Goal: Task Accomplishment & Management: Complete application form

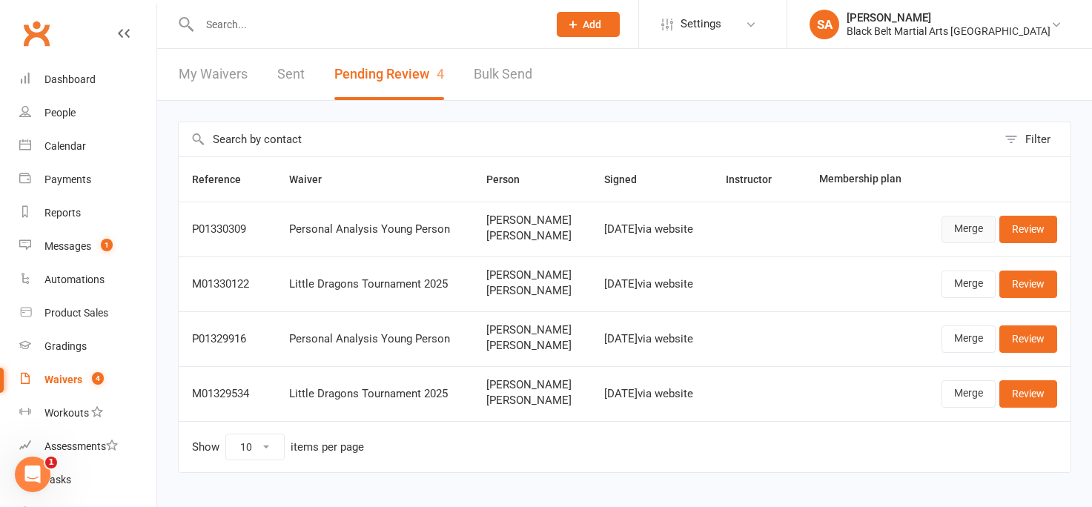
click at [960, 234] on link "Merge" at bounding box center [968, 229] width 54 height 27
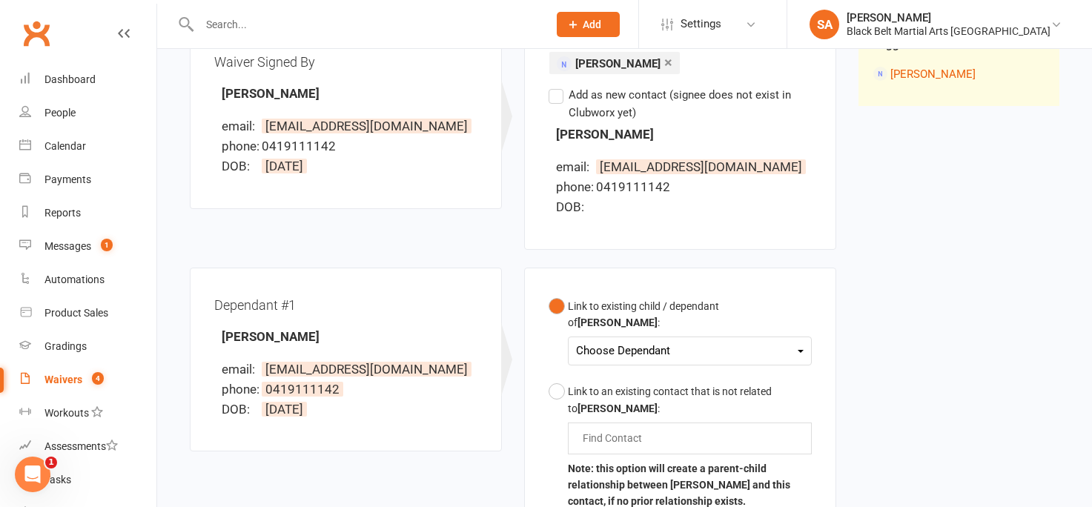
scroll to position [210, 0]
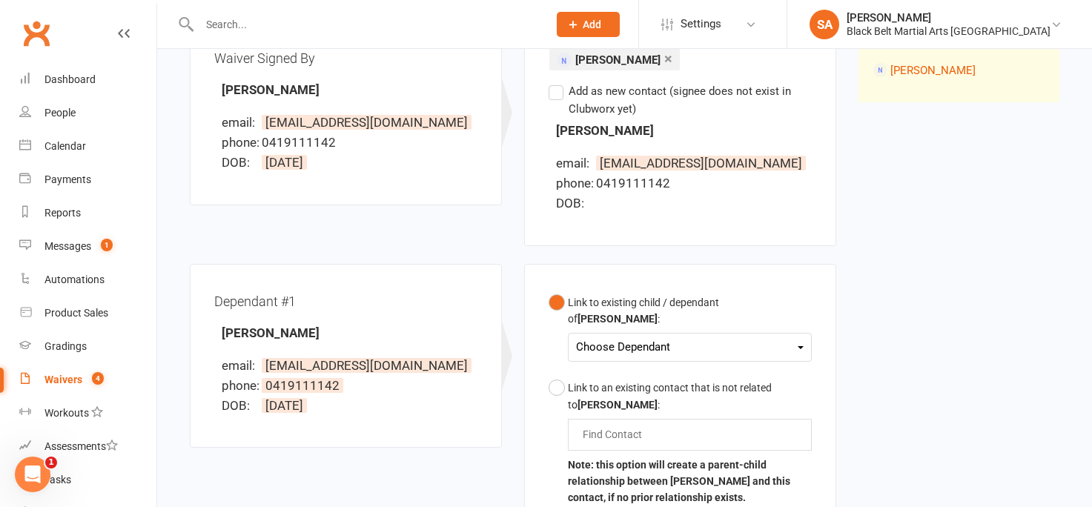
click at [796, 337] on div "Choose Dependant" at bounding box center [690, 347] width 228 height 20
click at [659, 374] on link "Karan Abu Samak" at bounding box center [650, 382] width 147 height 32
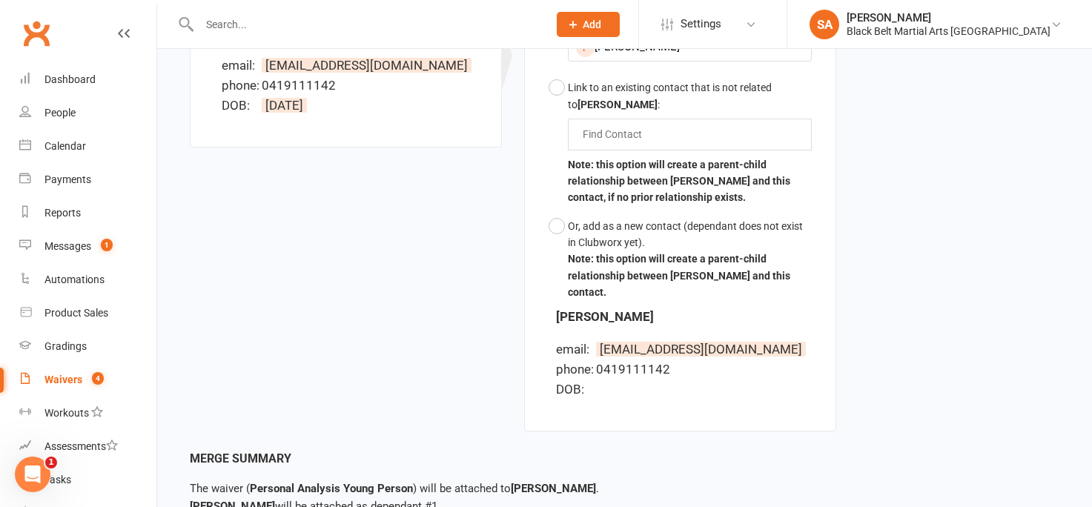
scroll to position [608, 0]
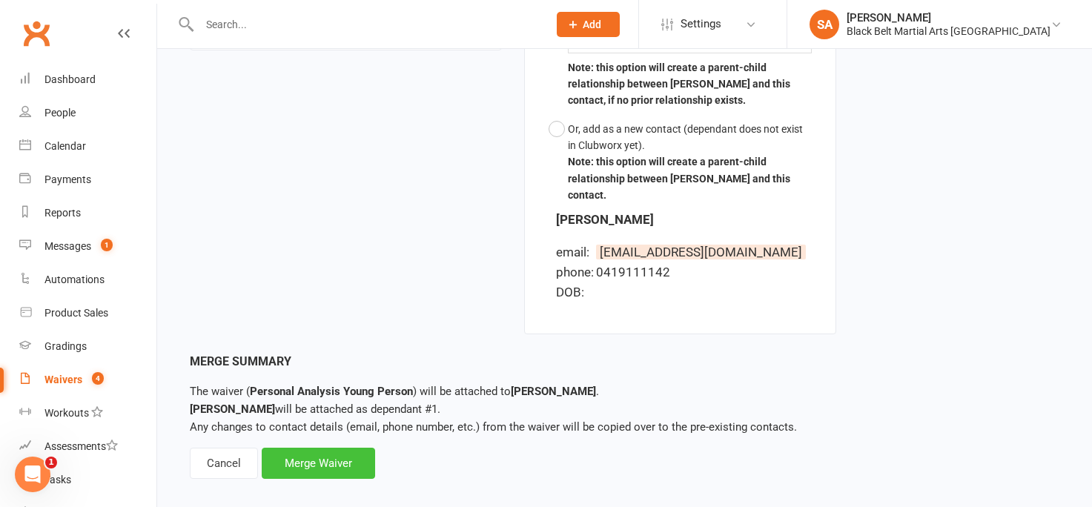
click at [291, 448] on div "Merge Waiver" at bounding box center [318, 463] width 113 height 31
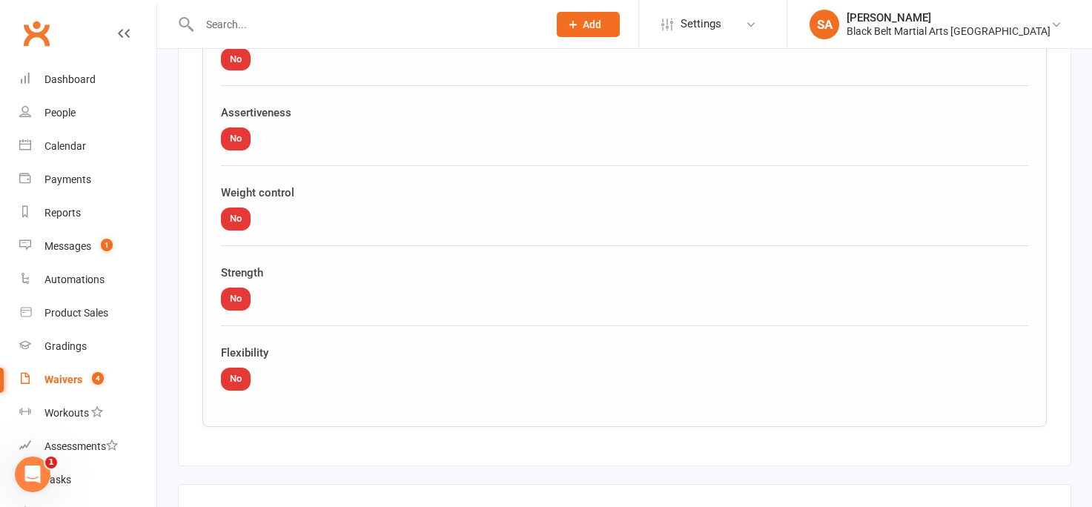
scroll to position [4279, 0]
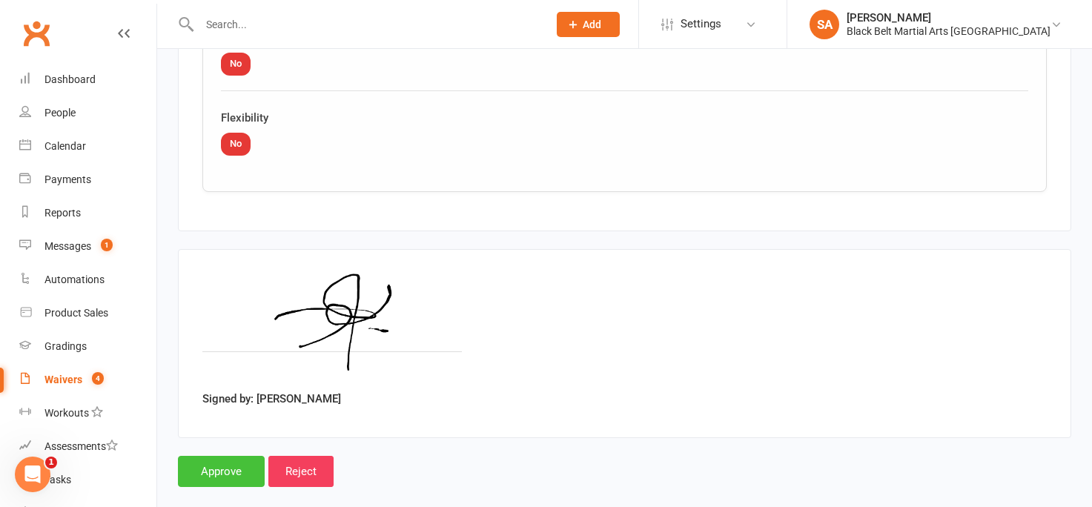
click at [210, 457] on input "Approve" at bounding box center [221, 471] width 87 height 31
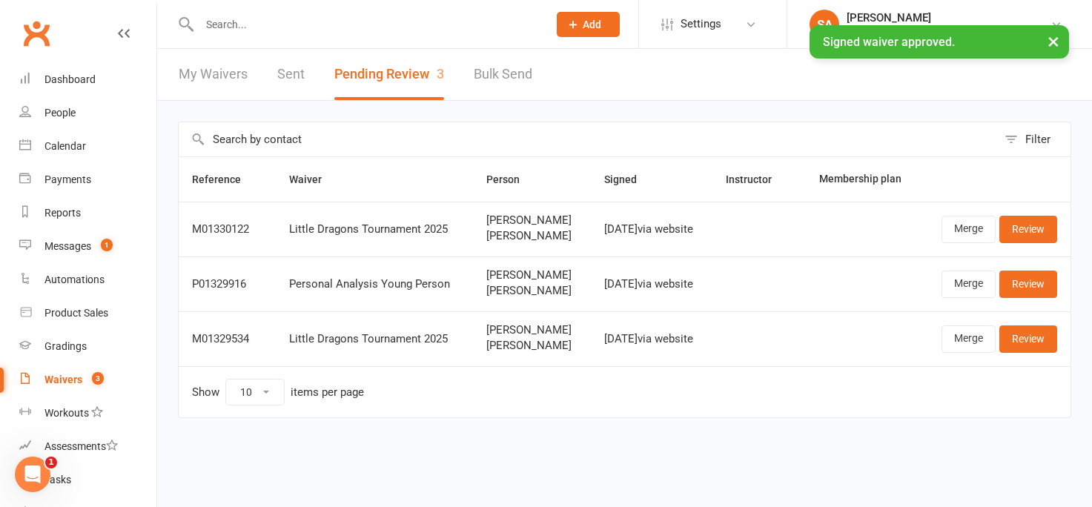
click at [214, 21] on input "text" at bounding box center [366, 24] width 342 height 21
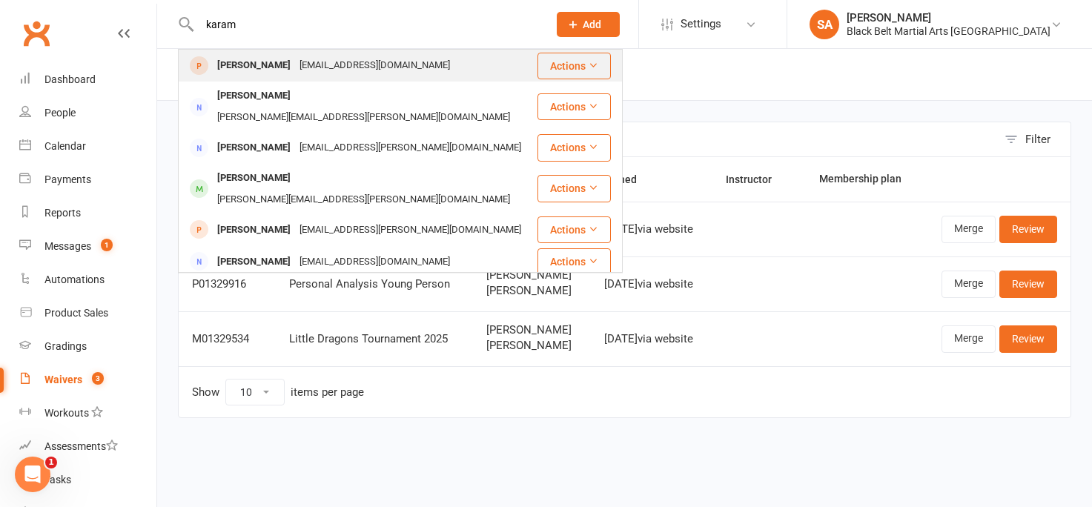
type input "karam"
click at [253, 69] on div "Karam Abusamak" at bounding box center [254, 65] width 82 height 21
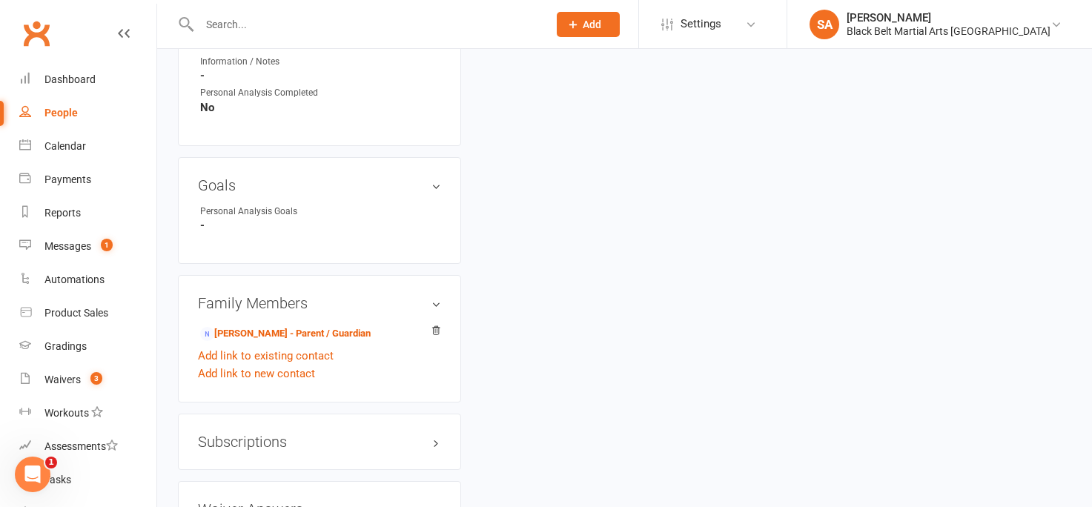
scroll to position [1066, 0]
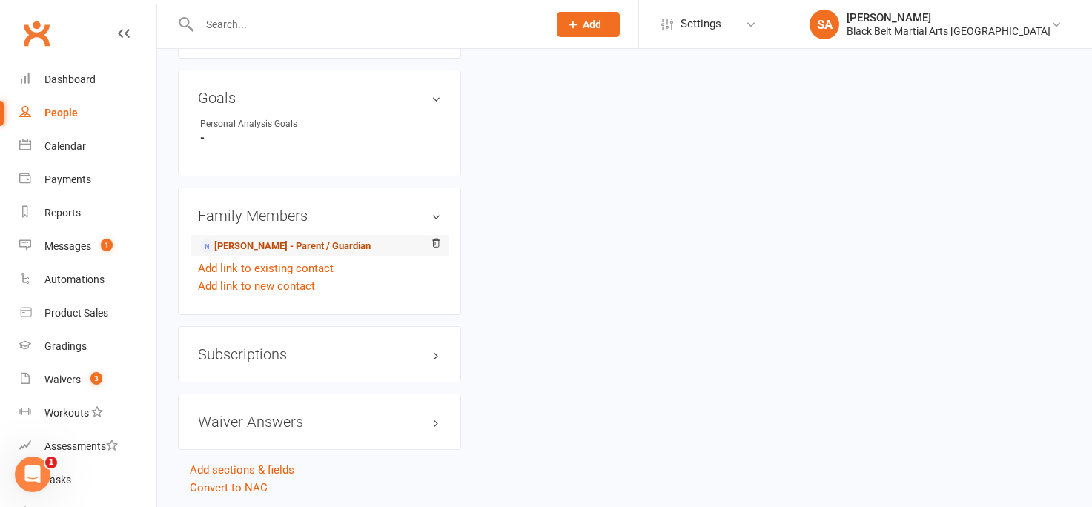
click at [282, 254] on link "Yousef Abusamak - Parent / Guardian" at bounding box center [285, 247] width 170 height 16
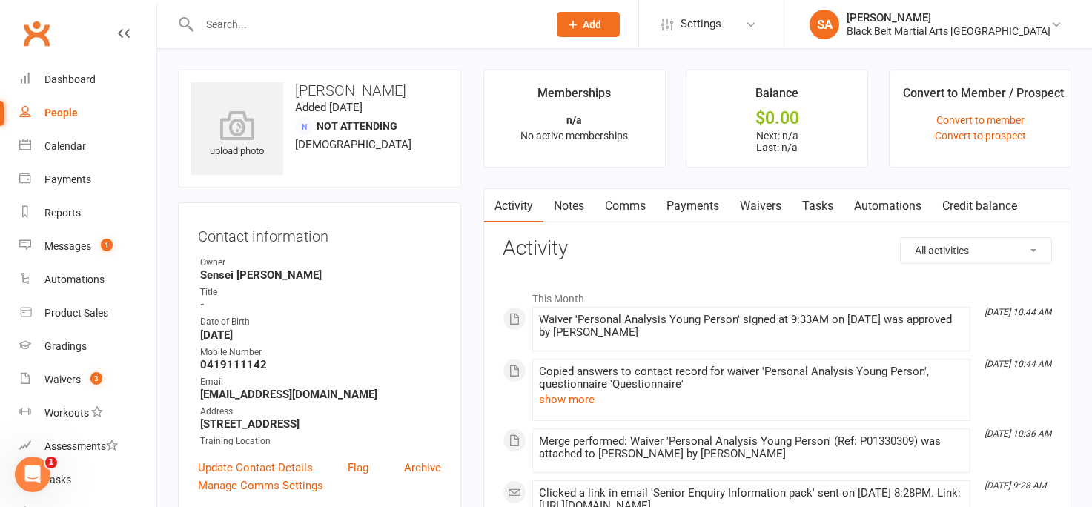
click at [758, 205] on link "Waivers" at bounding box center [760, 206] width 62 height 34
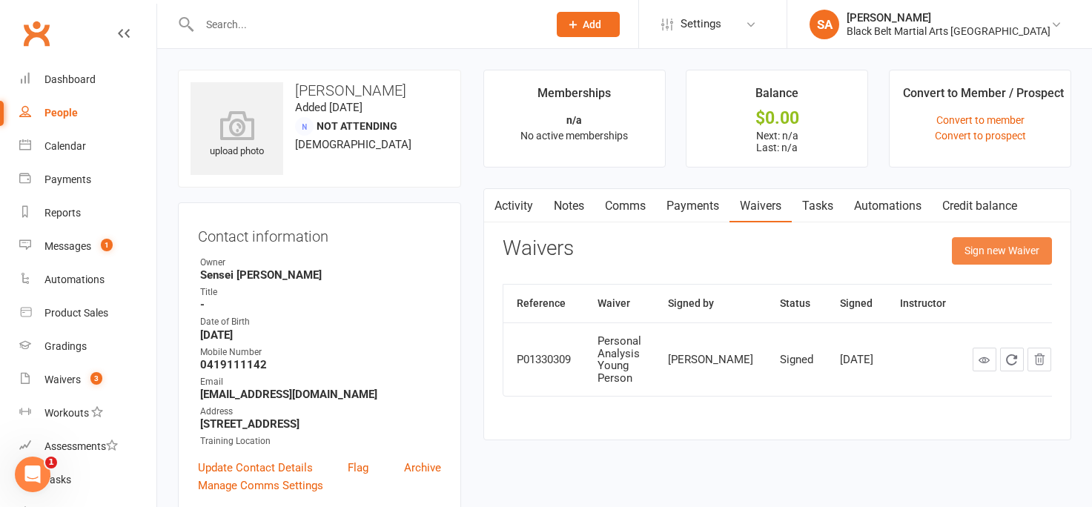
click at [986, 250] on button "Sign new Waiver" at bounding box center [1002, 250] width 100 height 27
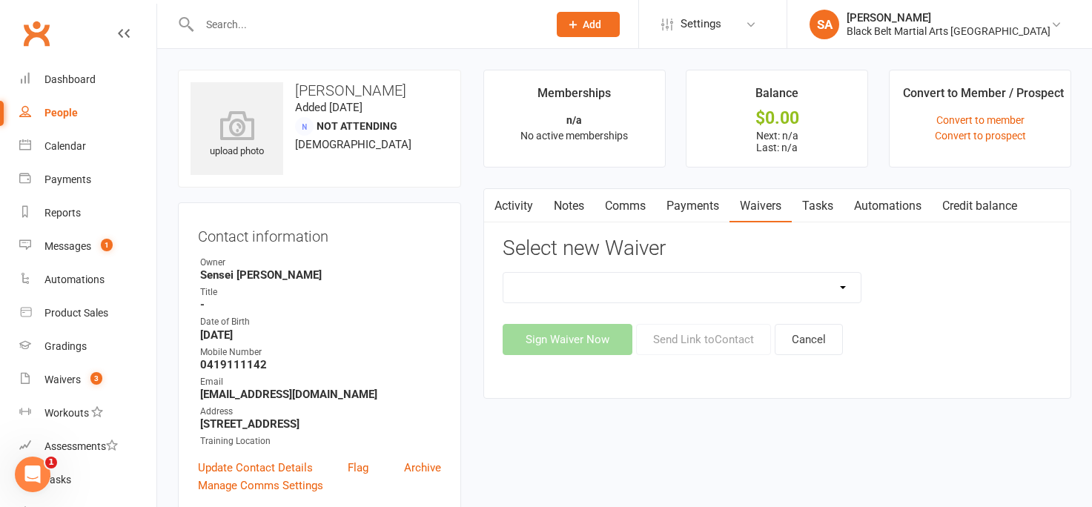
click at [844, 287] on select "(1) Little Dragons Program (2) Basic Karate Program (3) Kickboxing Program (4) …" at bounding box center [681, 288] width 357 height 30
select select "10314"
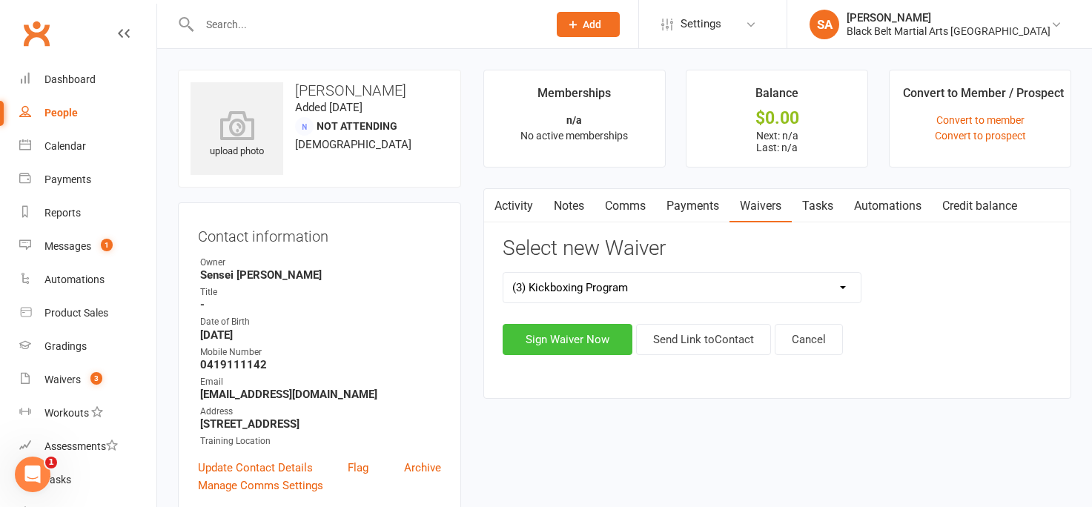
click at [587, 336] on button "Sign Waiver Now" at bounding box center [567, 339] width 130 height 31
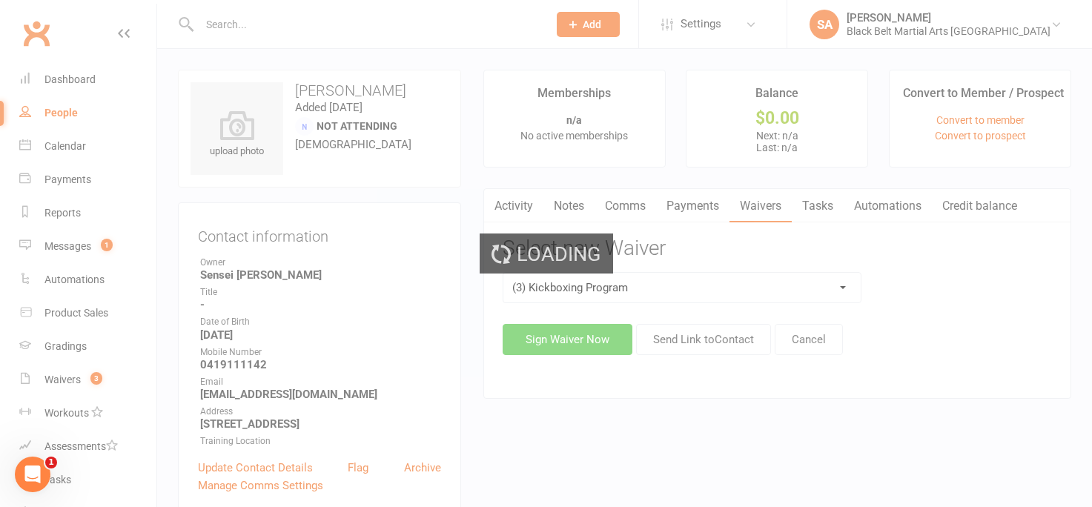
select select "bank_account"
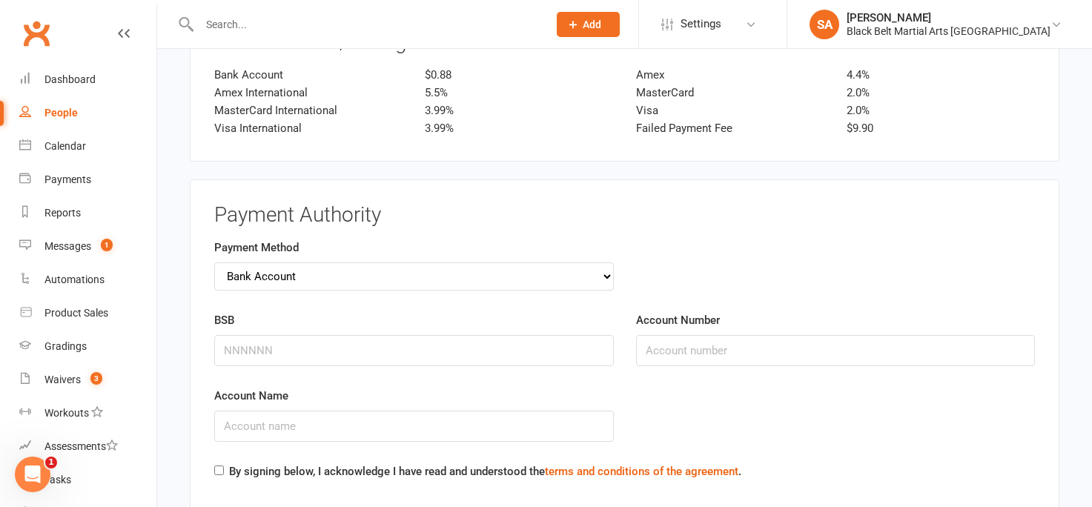
scroll to position [2100, 0]
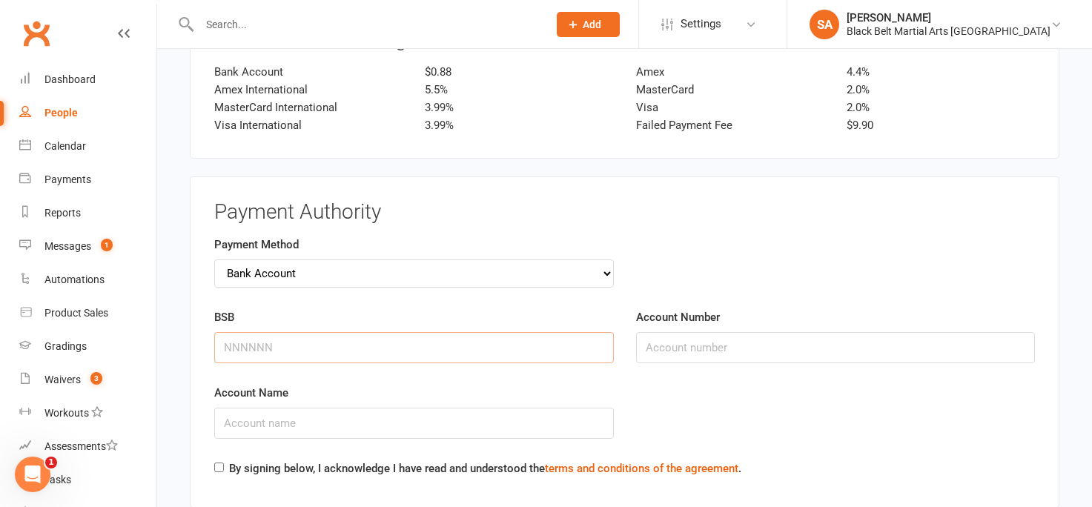
click at [279, 345] on input "BSB" at bounding box center [413, 347] width 399 height 31
type input "062004"
click at [655, 342] on input "Account Number" at bounding box center [835, 347] width 399 height 31
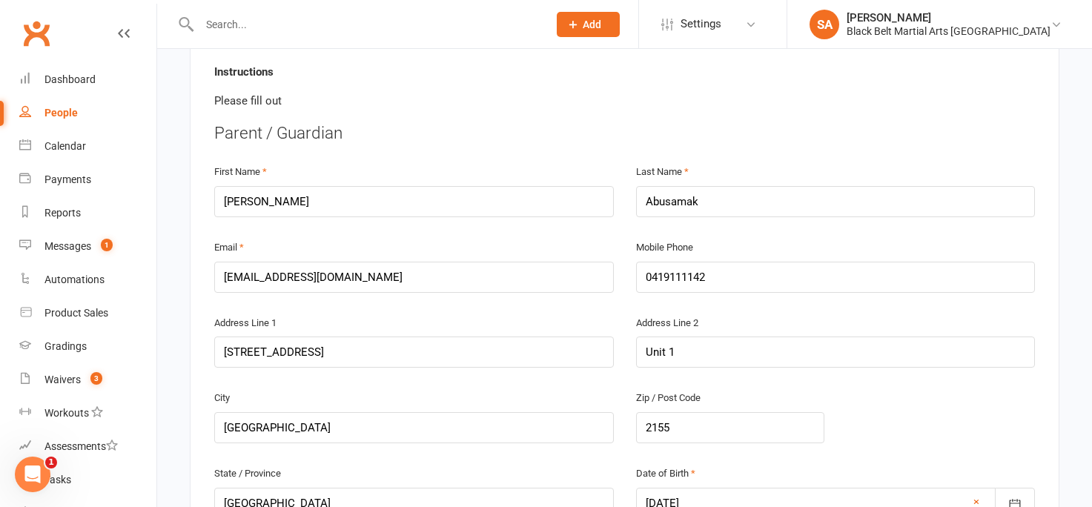
scroll to position [328, 0]
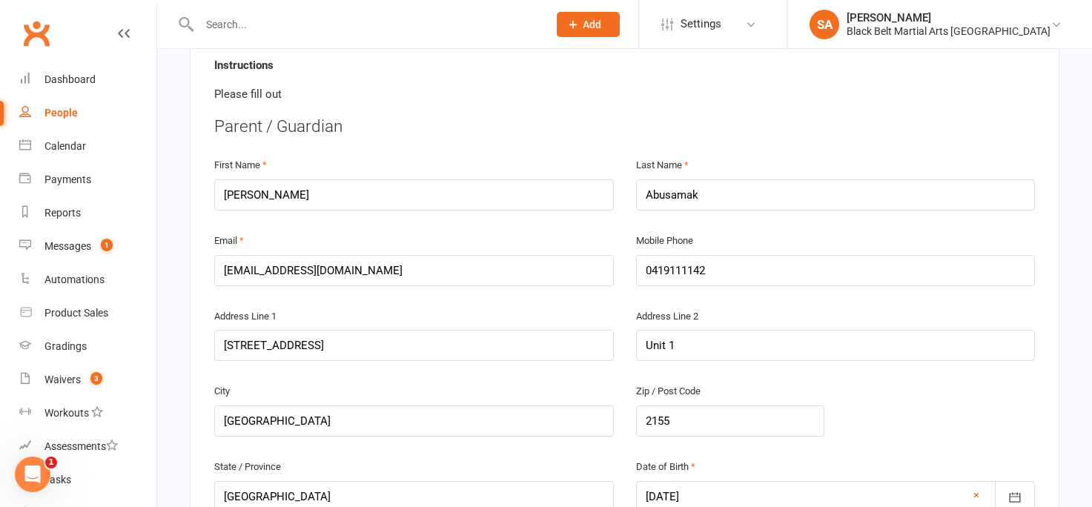
type input "10490678"
drag, startPoint x: 224, startPoint y: 195, endPoint x: 314, endPoint y: 195, distance: 90.4
click at [314, 195] on input "Yousef" at bounding box center [413, 194] width 399 height 31
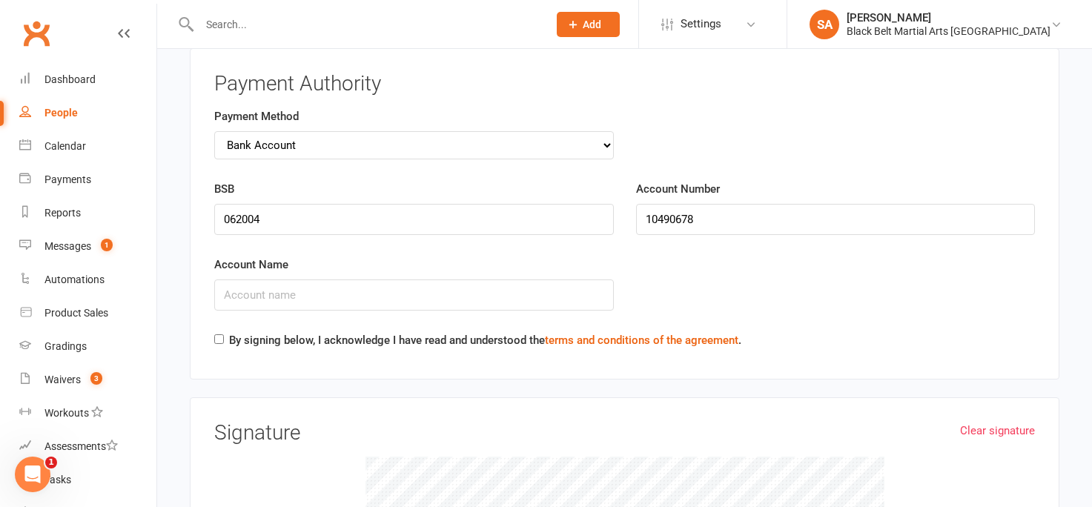
scroll to position [2233, 0]
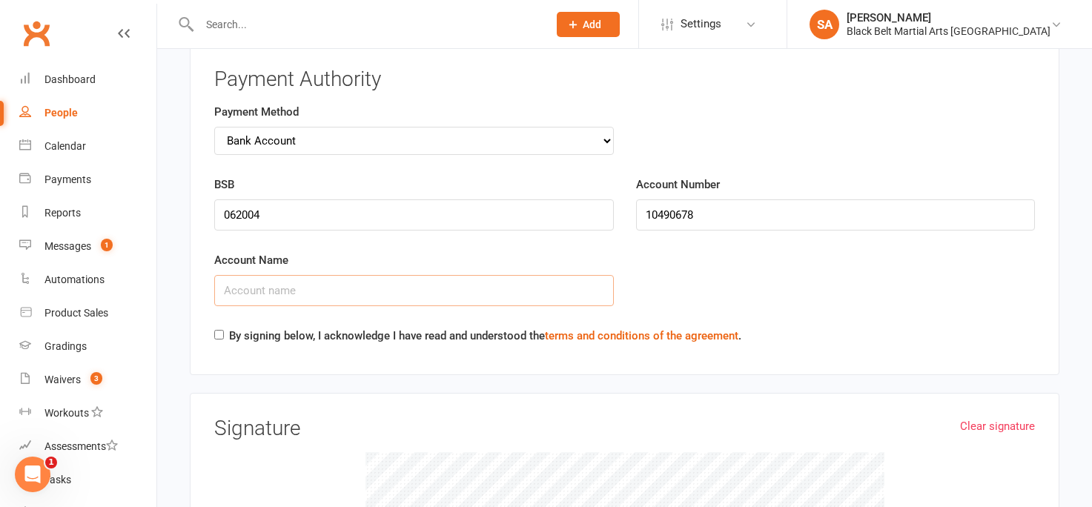
click at [273, 288] on input "Account Name" at bounding box center [413, 290] width 399 height 31
paste input "Yousef"
click at [273, 288] on input "Yousef" at bounding box center [413, 290] width 399 height 31
type input "Yousef Abusamak"
click at [219, 331] on input "By signing below, I acknowledge I have read and understood the terms and condit…" at bounding box center [219, 335] width 10 height 10
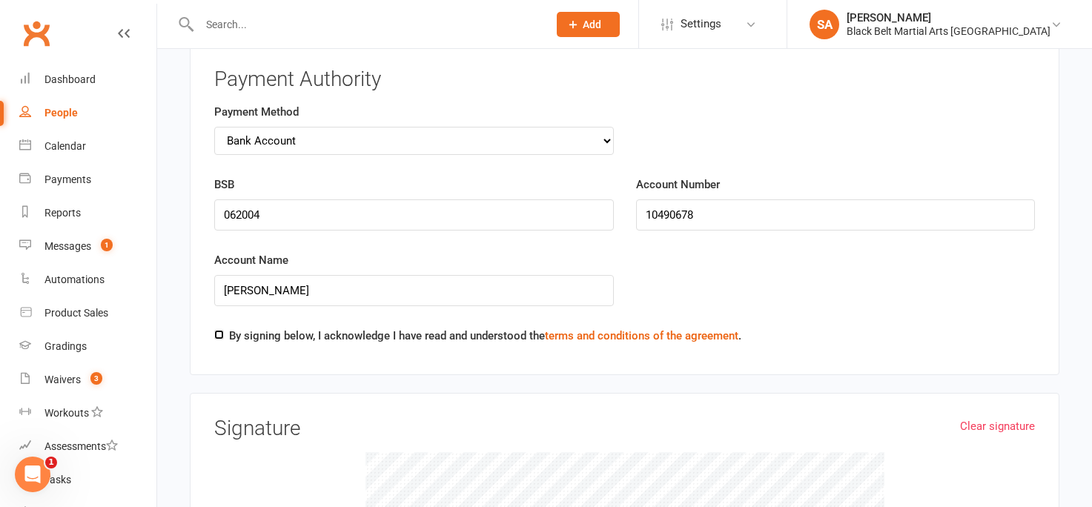
checkbox input "true"
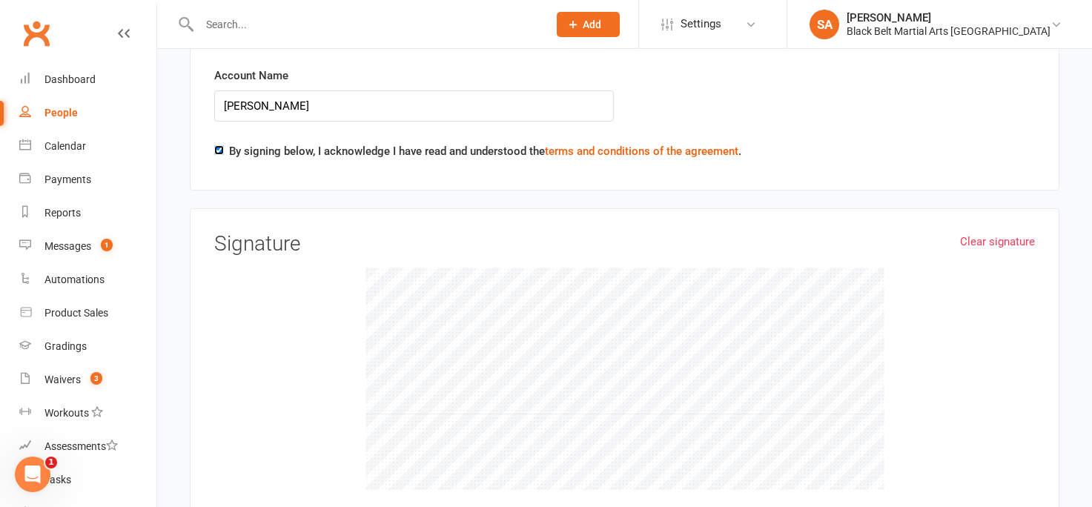
scroll to position [2426, 0]
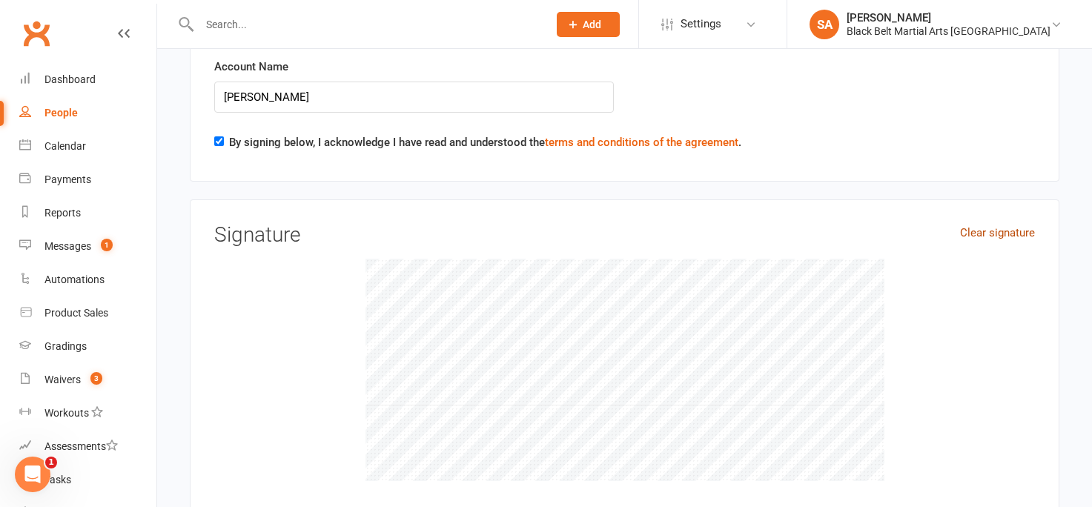
click at [978, 232] on link "Clear signature" at bounding box center [997, 233] width 75 height 18
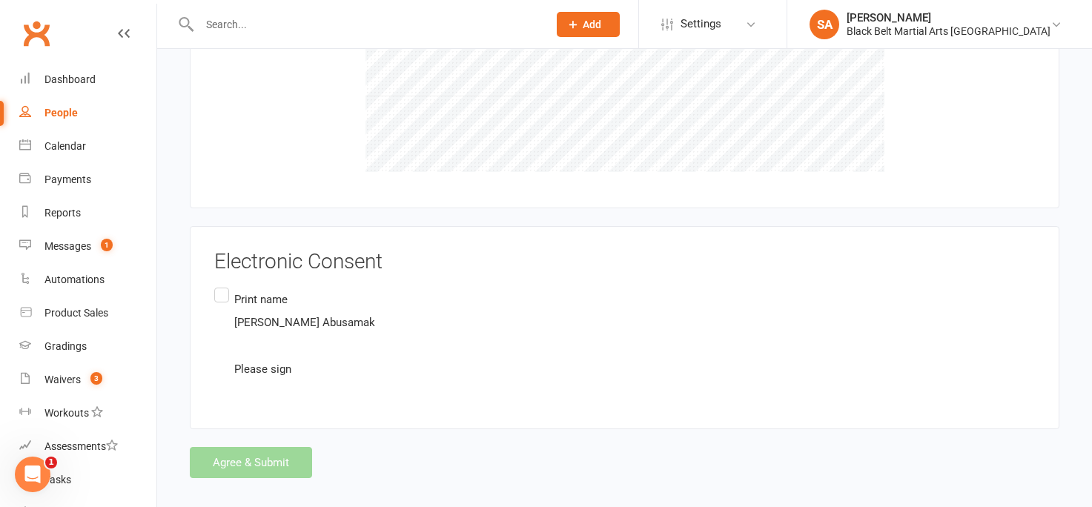
scroll to position [2746, 0]
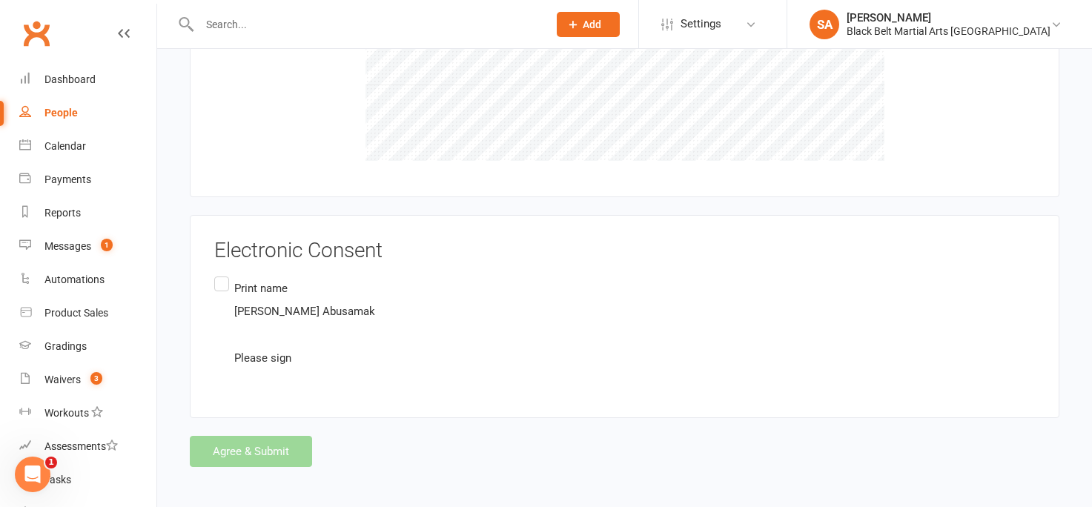
click at [225, 279] on label "Print name Yousef Abusamak Please sign" at bounding box center [296, 322] width 164 height 99
click at [224, 273] on input "Print name Yousef Abusamak Please sign" at bounding box center [219, 273] width 10 height 0
click at [238, 449] on button "Agree & Submit" at bounding box center [251, 451] width 122 height 31
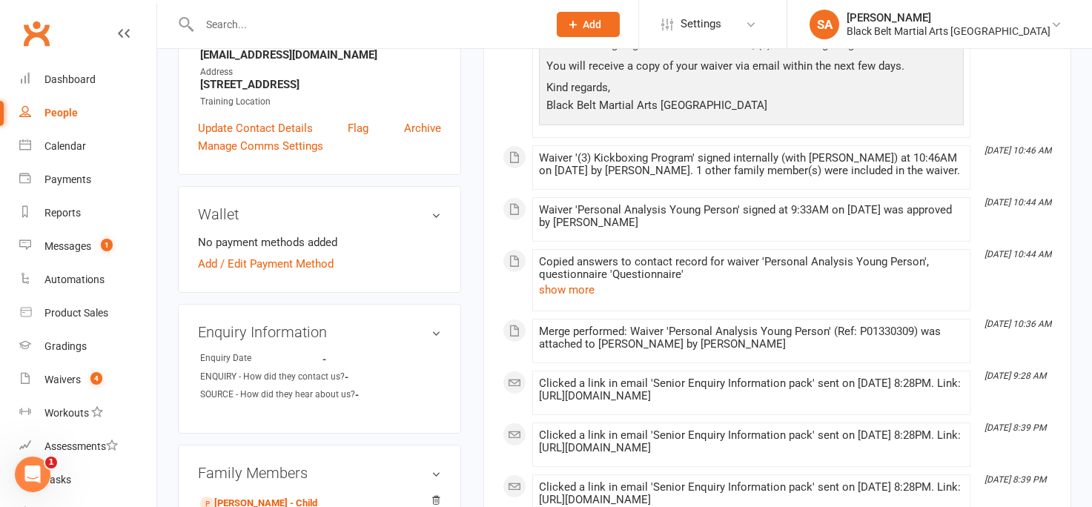
scroll to position [297, 0]
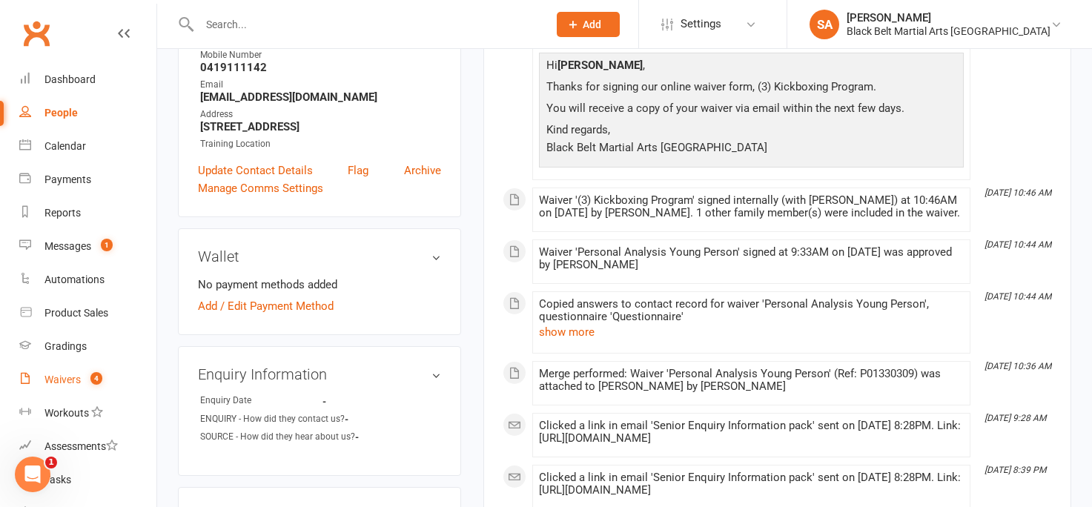
click at [59, 381] on div "Waivers" at bounding box center [62, 379] width 36 height 12
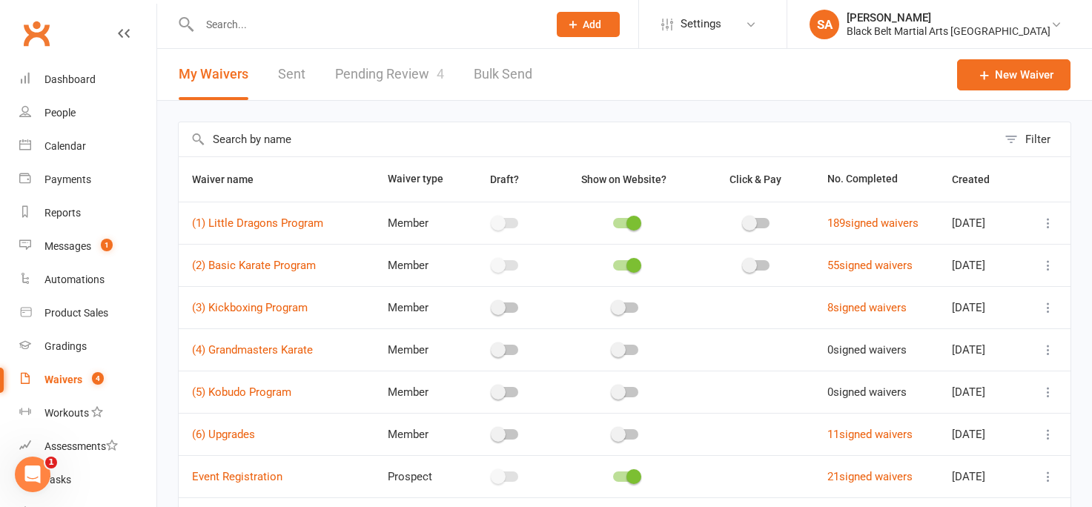
click at [381, 81] on link "Pending Review 4" at bounding box center [389, 74] width 109 height 51
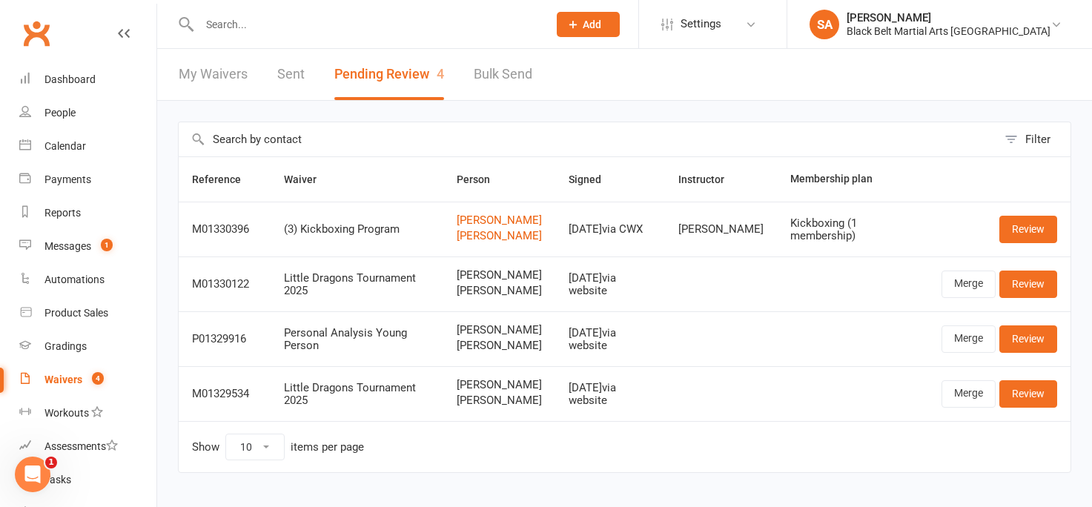
click at [224, 24] on input "text" at bounding box center [366, 24] width 342 height 21
click at [239, 26] on input "lucas" at bounding box center [366, 24] width 342 height 21
drag, startPoint x: 239, startPoint y: 26, endPoint x: 153, endPoint y: 23, distance: 85.3
click at [153, 4] on header "lucas No results Prospect Member Non-attending contact Class / event Appointmen…" at bounding box center [546, 4] width 1092 height 0
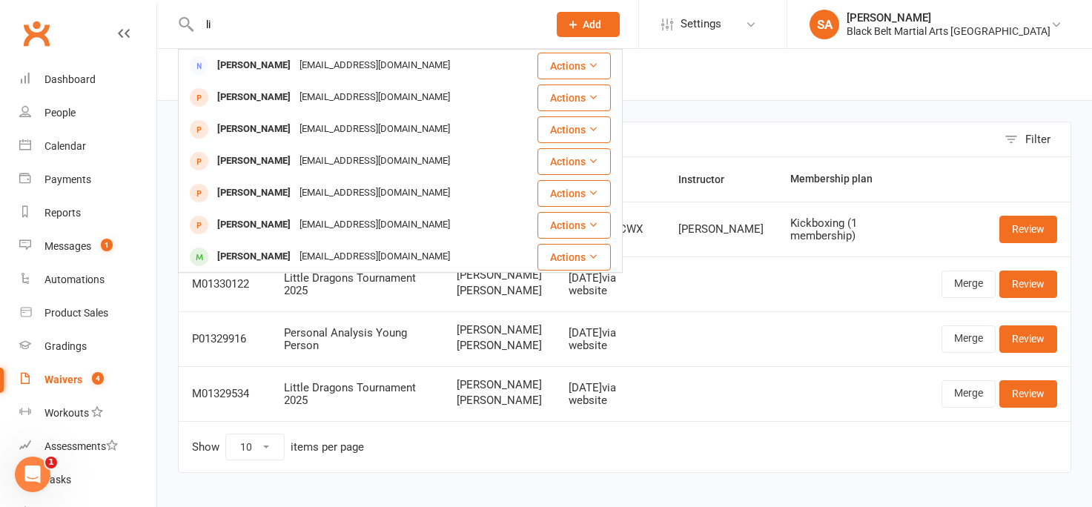
type input "l"
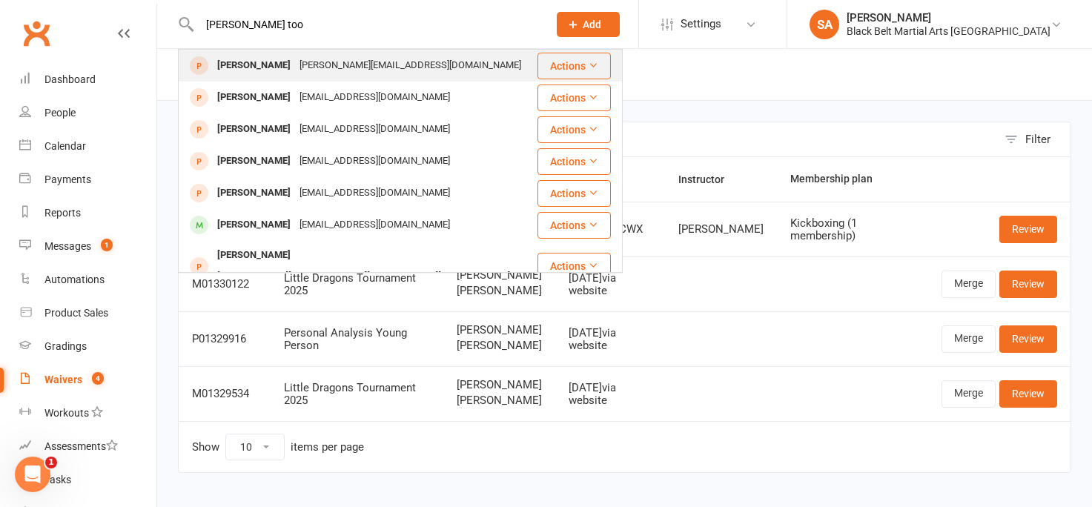
type input "lucas too"
click at [275, 70] on div "[PERSON_NAME]" at bounding box center [254, 65] width 82 height 21
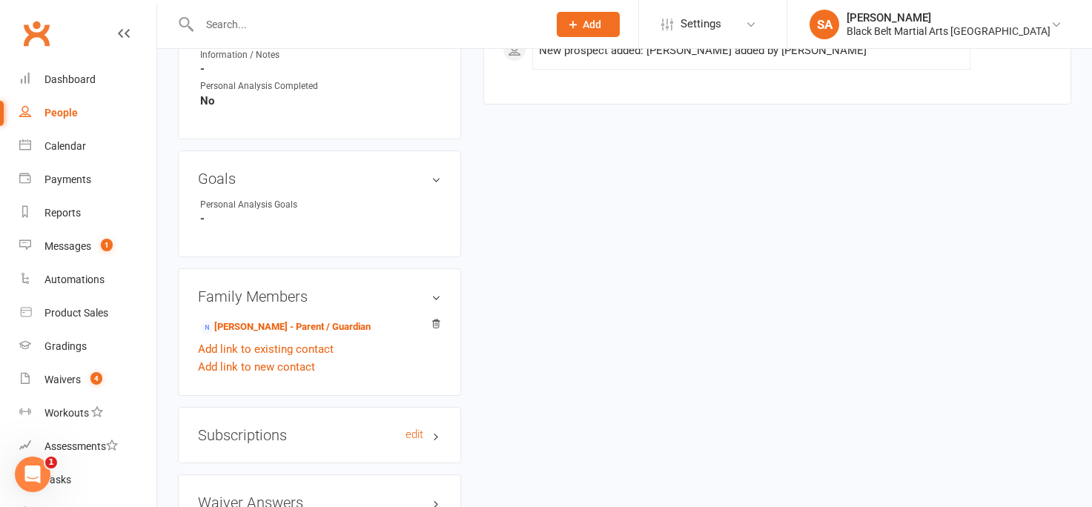
scroll to position [1109, 0]
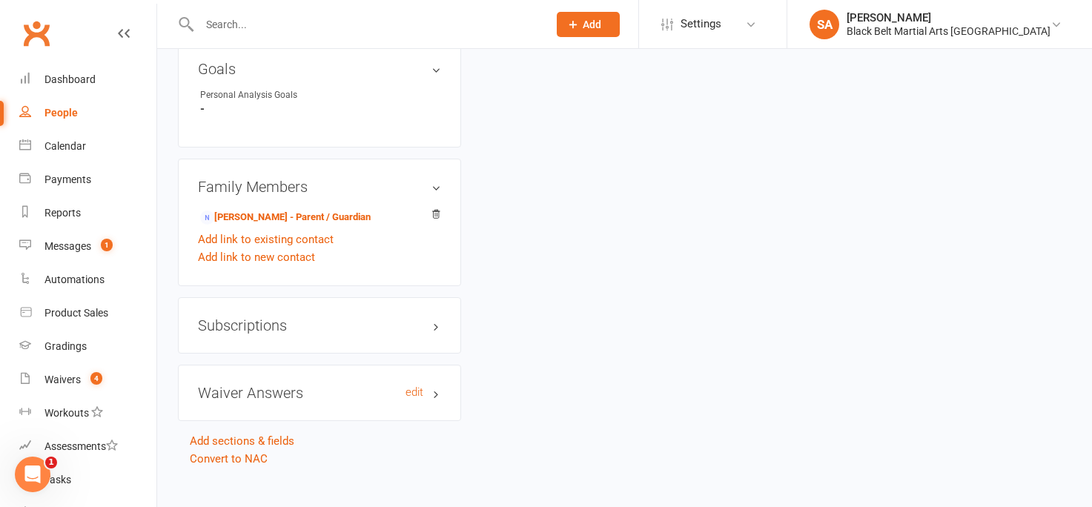
click at [432, 385] on h3 "Waiver Answers edit" at bounding box center [319, 393] width 243 height 16
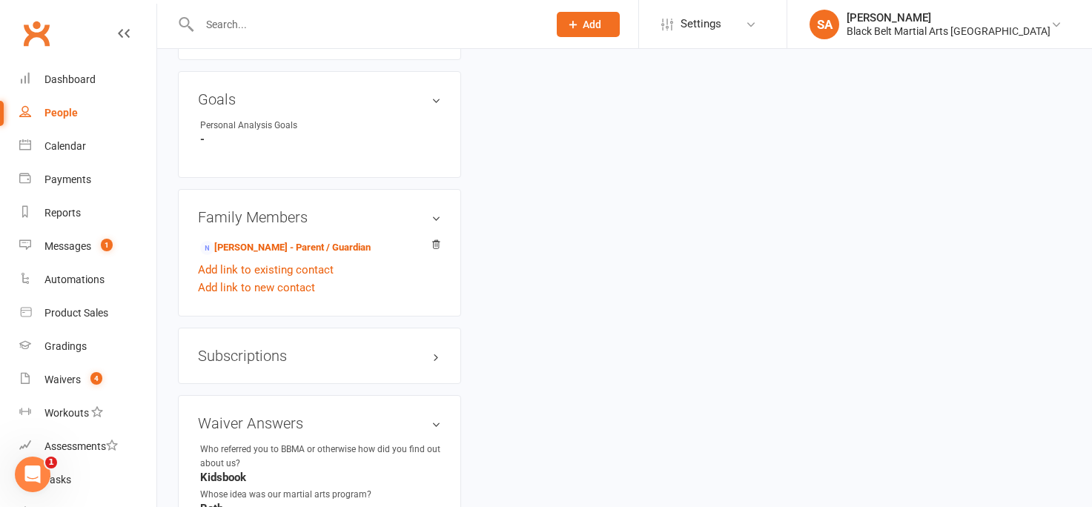
scroll to position [1086, 0]
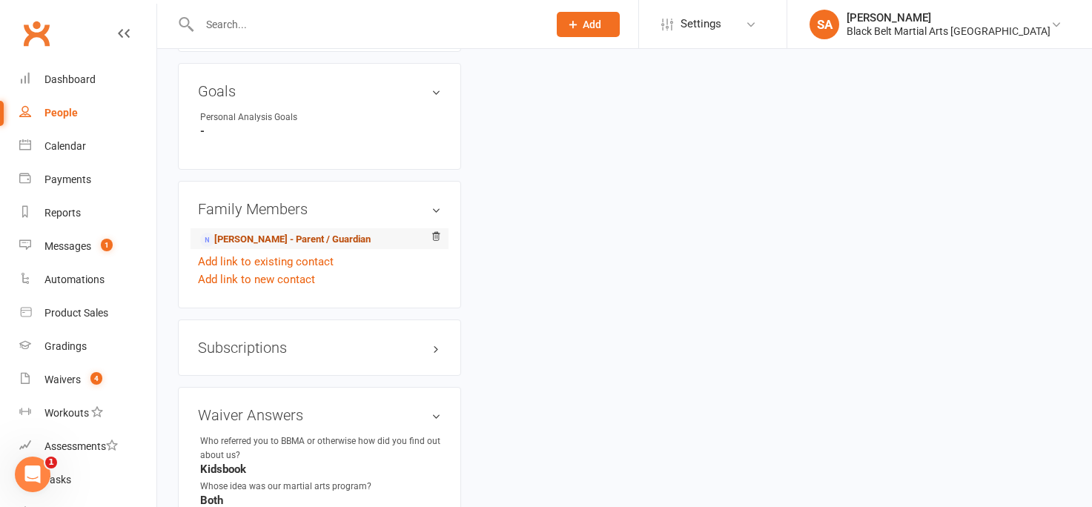
click at [242, 232] on link "Melissa Egan - Parent / Guardian" at bounding box center [285, 240] width 170 height 16
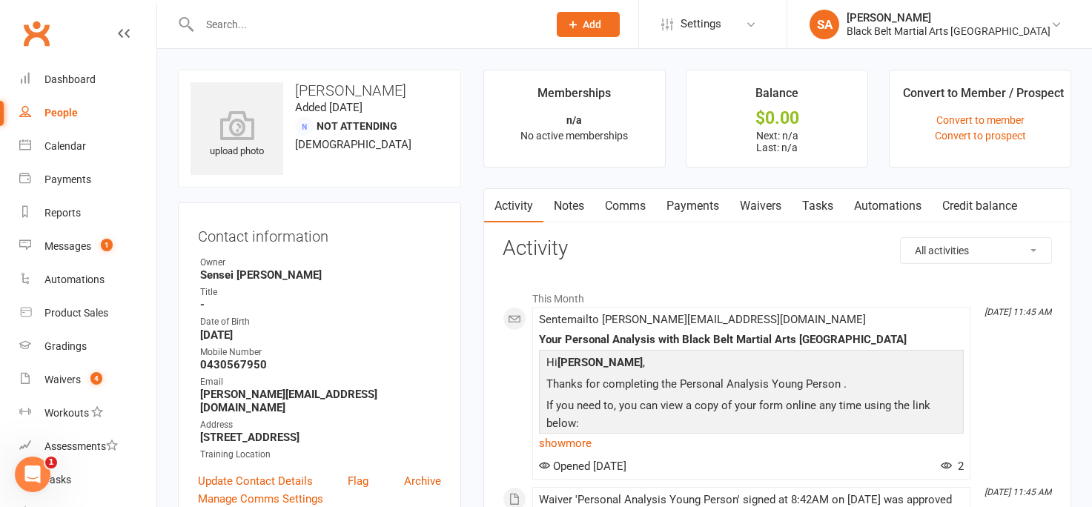
click at [691, 207] on link "Payments" at bounding box center [692, 206] width 73 height 34
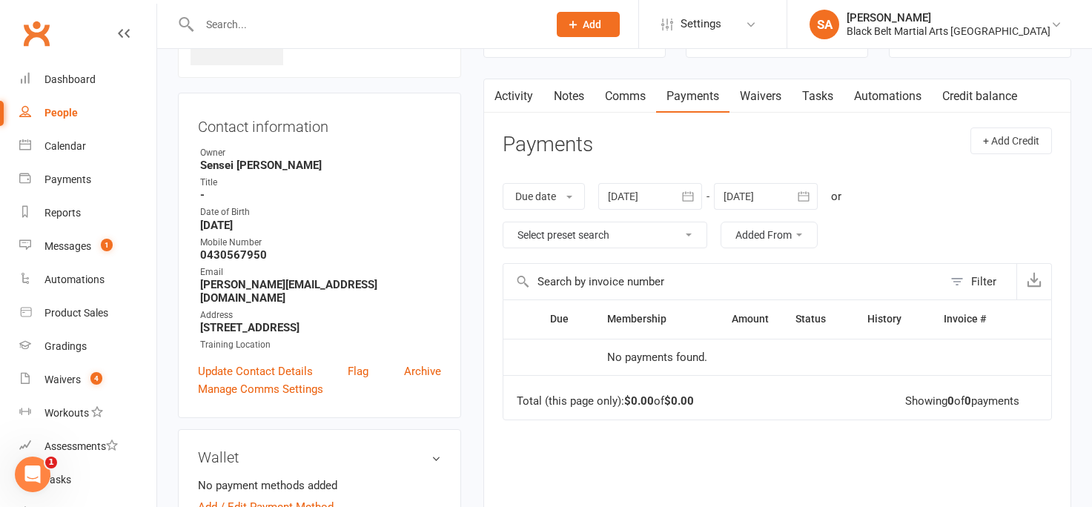
scroll to position [110, 0]
click at [755, 96] on link "Waivers" at bounding box center [760, 96] width 62 height 34
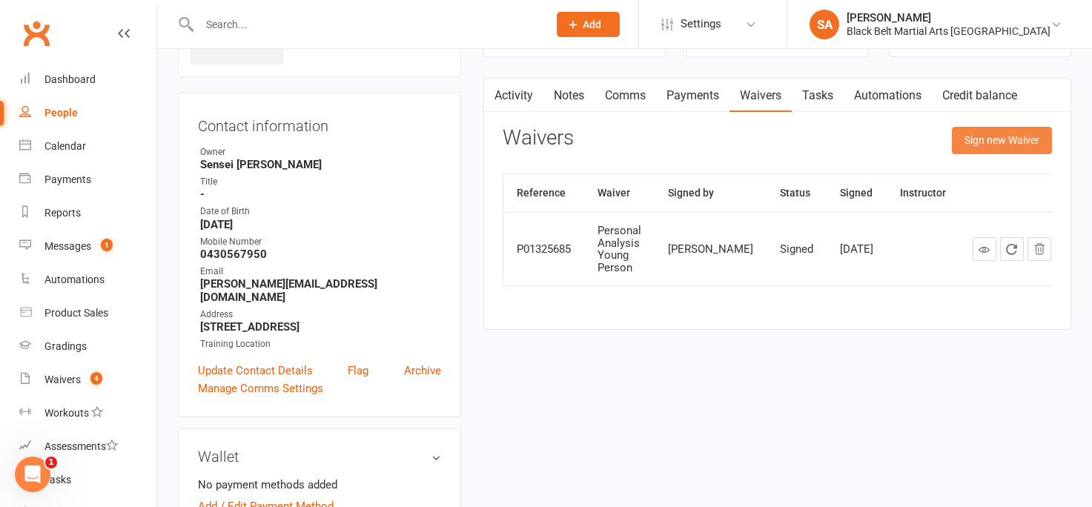
click at [978, 144] on button "Sign new Waiver" at bounding box center [1002, 140] width 100 height 27
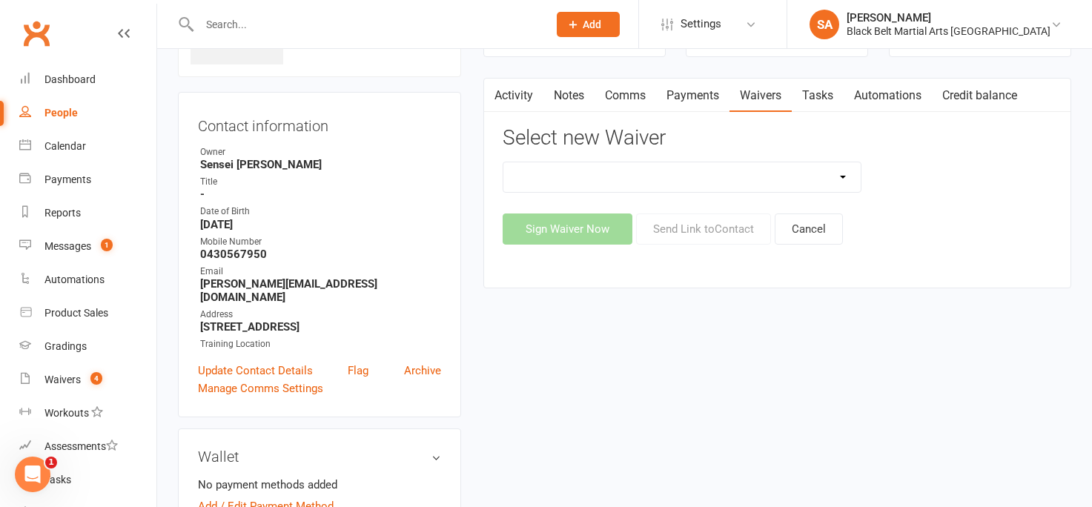
click at [843, 180] on select "(1) Little Dragons Program (2) Basic Karate Program (3) Kickboxing Program (4) …" at bounding box center [681, 177] width 357 height 30
select select "10312"
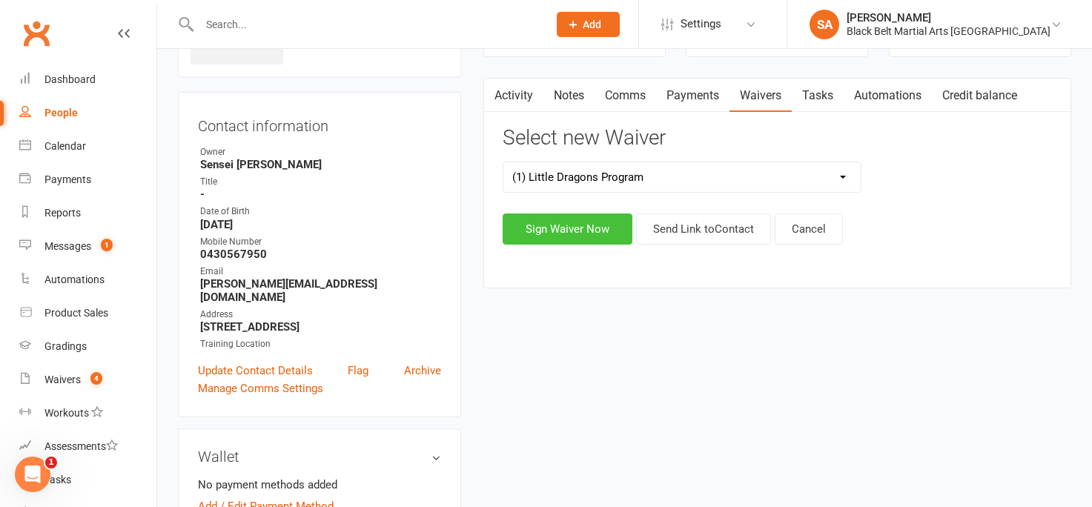
click at [559, 233] on button "Sign Waiver Now" at bounding box center [567, 228] width 130 height 31
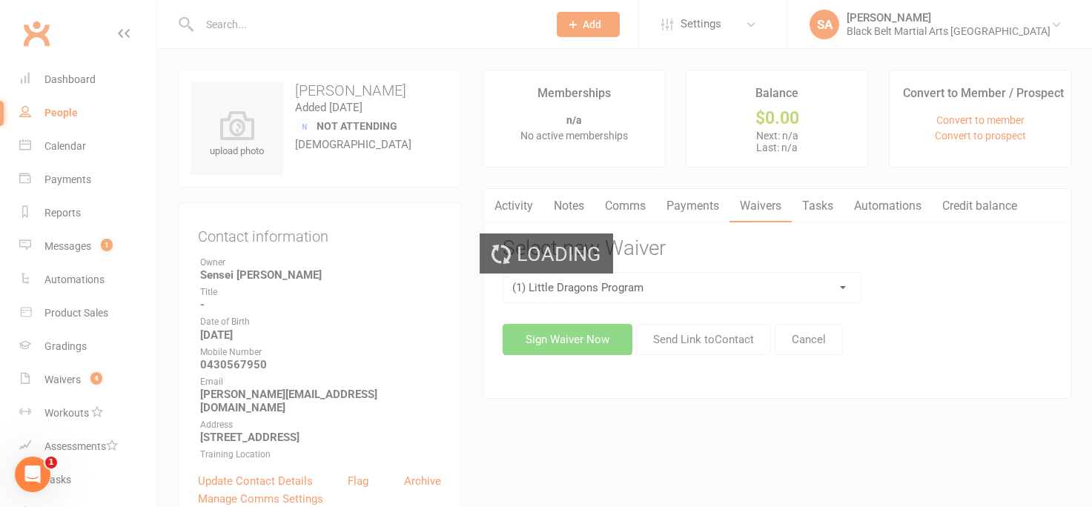
select select "bank_account"
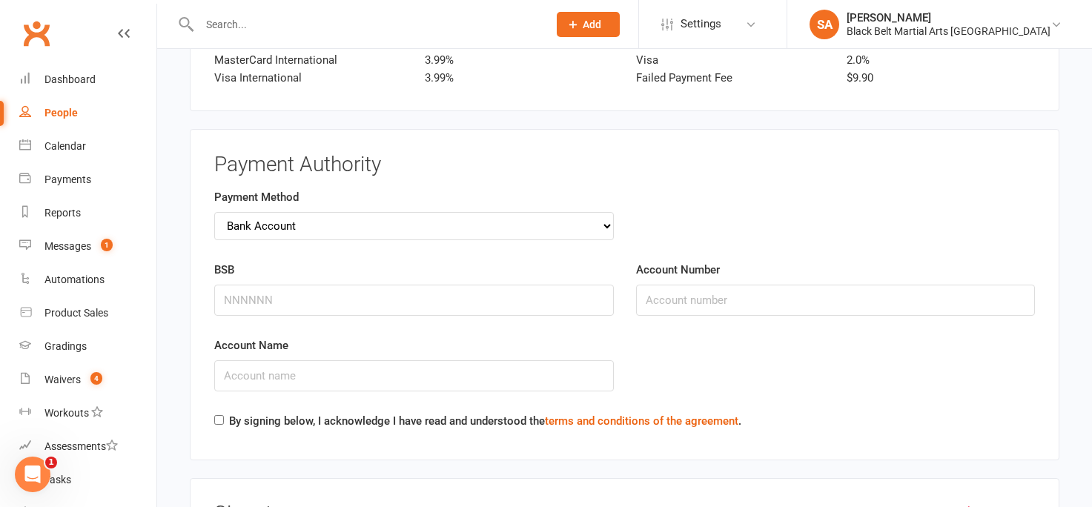
scroll to position [2259, 0]
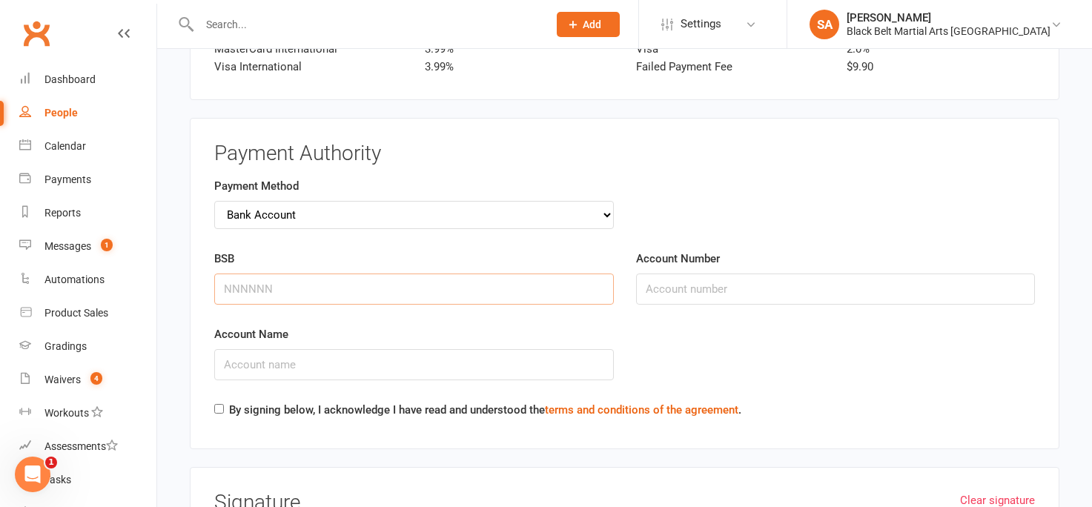
click at [302, 282] on input "BSB" at bounding box center [413, 288] width 399 height 31
type input "112879"
click at [671, 282] on input "Account Number" at bounding box center [835, 288] width 399 height 31
type input "042155908"
click at [296, 357] on input "Account Name" at bounding box center [413, 364] width 399 height 31
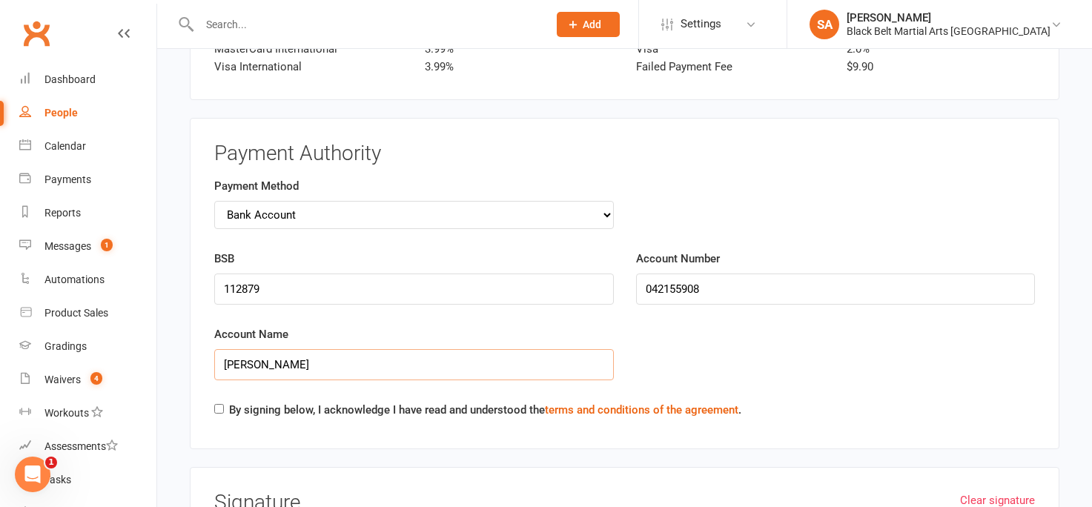
type input "Melissa Egan"
click at [218, 404] on input "By signing below, I acknowledge I have read and understood the terms and condit…" at bounding box center [219, 409] width 10 height 10
checkbox input "true"
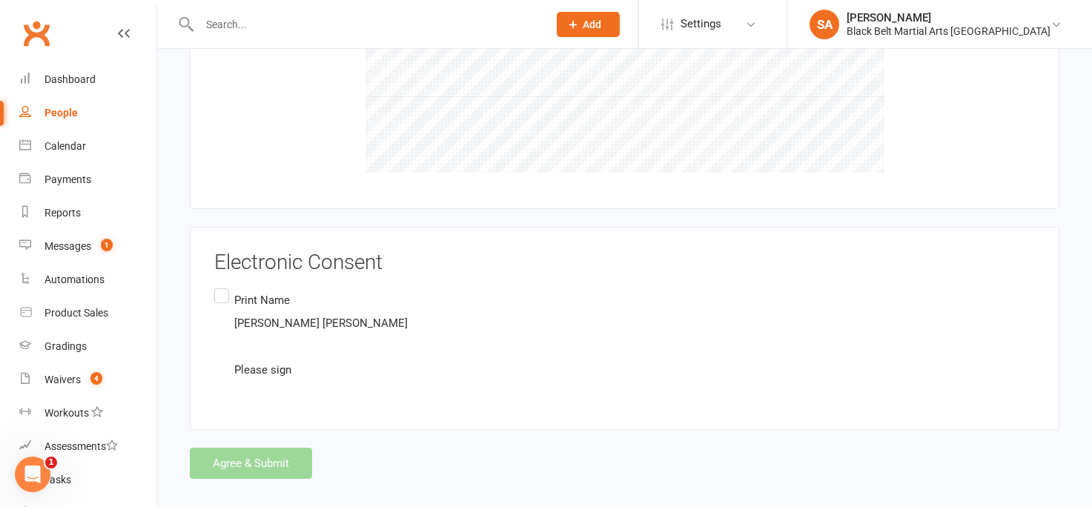
scroll to position [2840, 0]
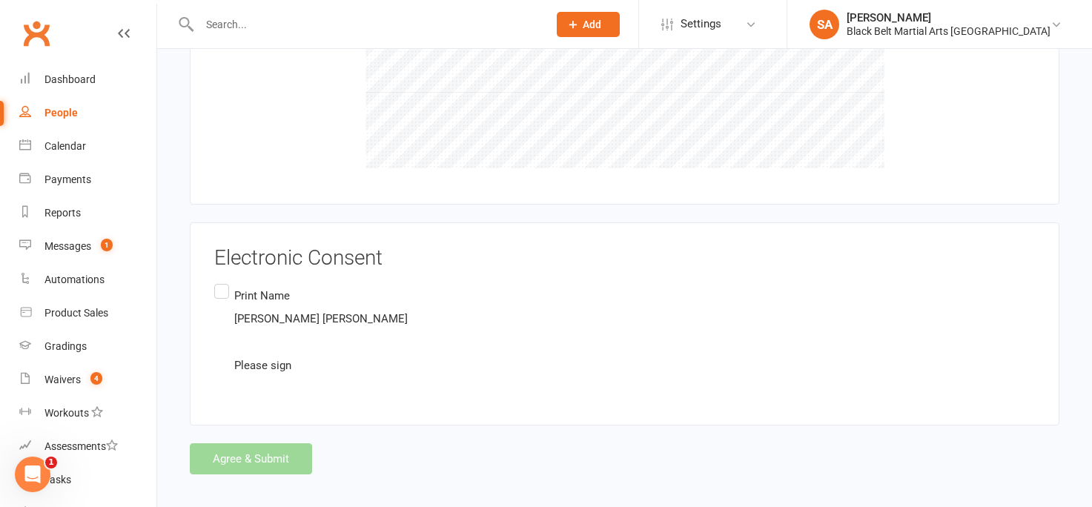
click at [218, 285] on label "Print Name Melissa Egan Please sign" at bounding box center [312, 330] width 196 height 99
click at [218, 281] on input "Print Name Melissa Egan Please sign" at bounding box center [219, 281] width 10 height 0
click at [238, 449] on button "Agree & Submit" at bounding box center [251, 458] width 122 height 31
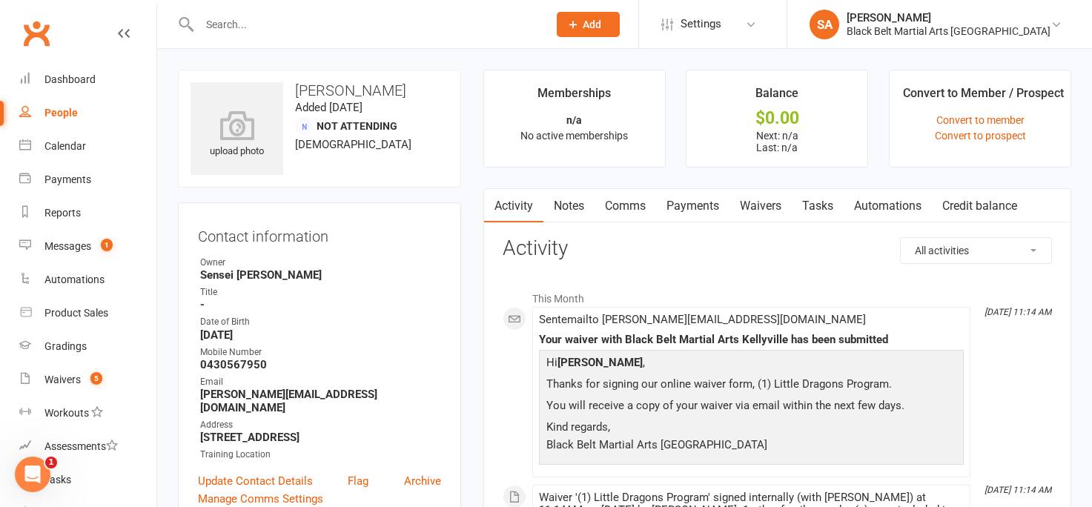
click at [569, 206] on link "Notes" at bounding box center [568, 206] width 51 height 34
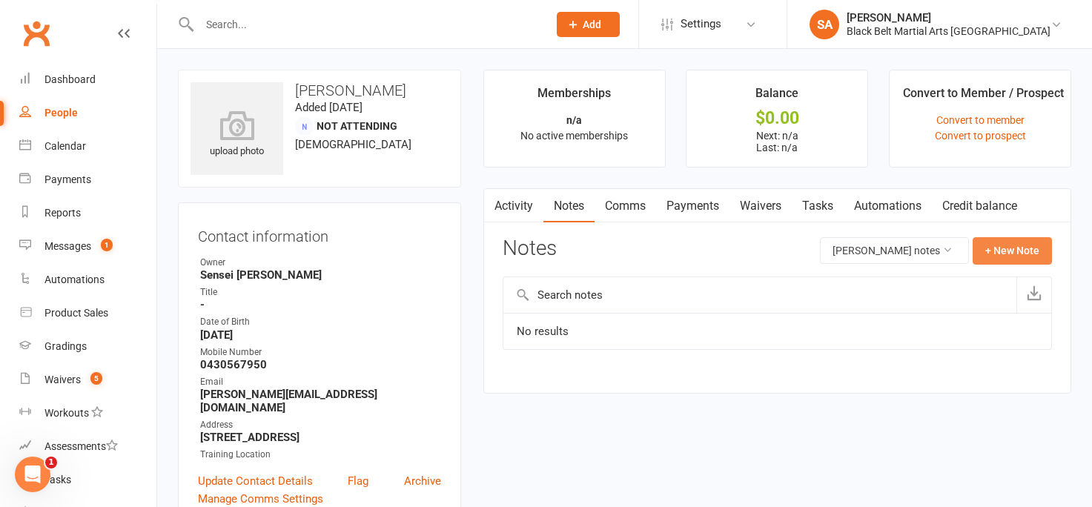
click at [1001, 249] on button "+ New Note" at bounding box center [1011, 250] width 79 height 27
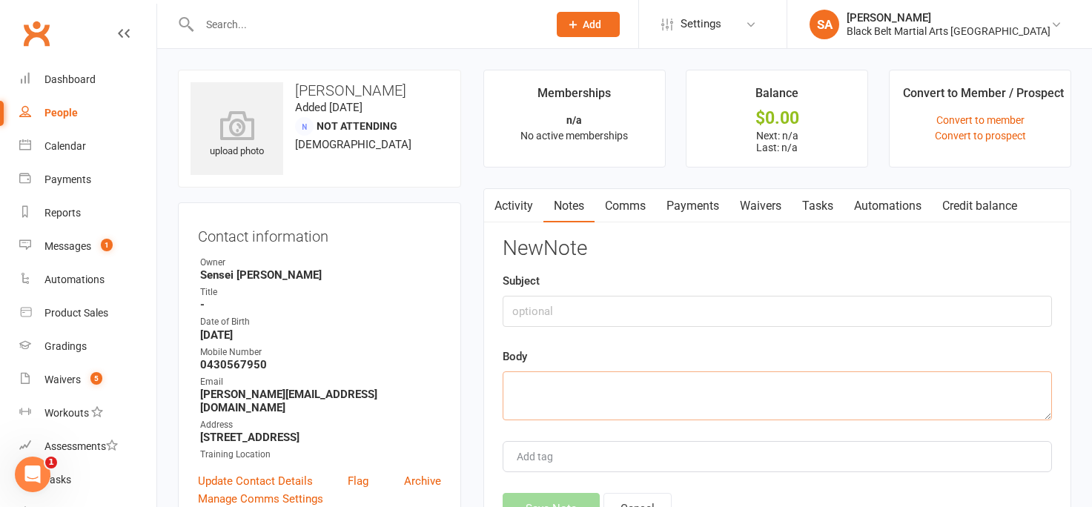
click at [548, 385] on textarea at bounding box center [776, 395] width 549 height 49
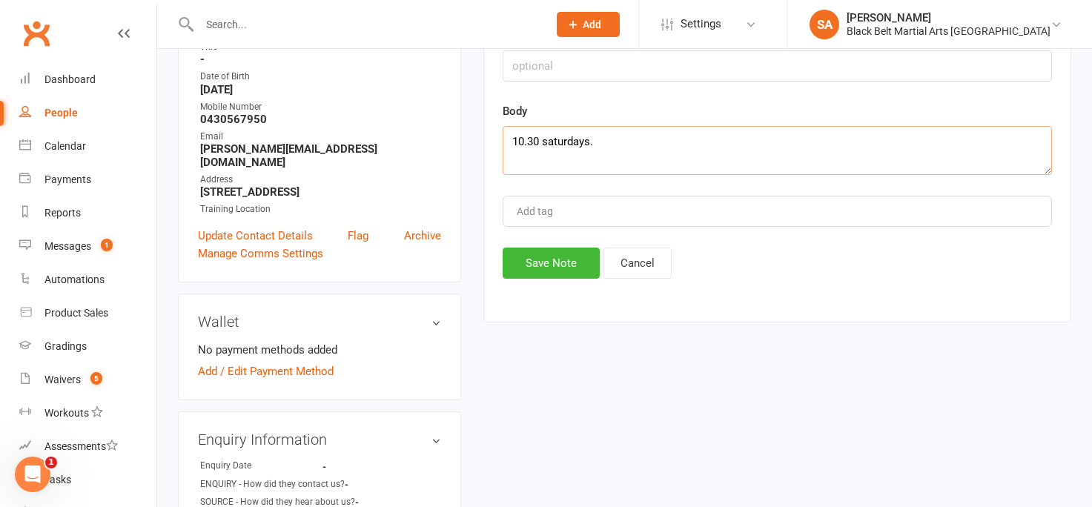
scroll to position [252, 0]
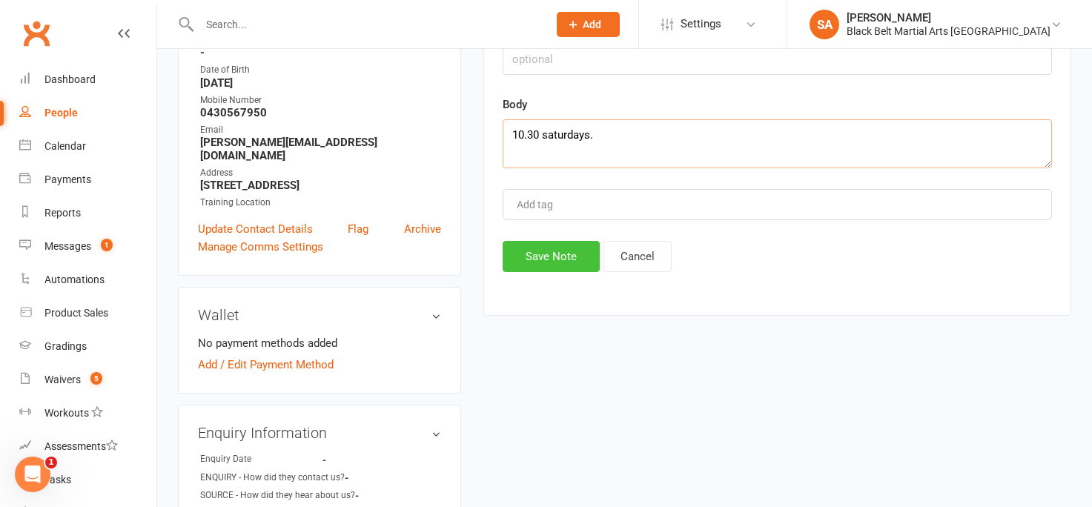
type textarea "10.30 saturdays."
click at [525, 253] on button "Save Note" at bounding box center [550, 256] width 97 height 31
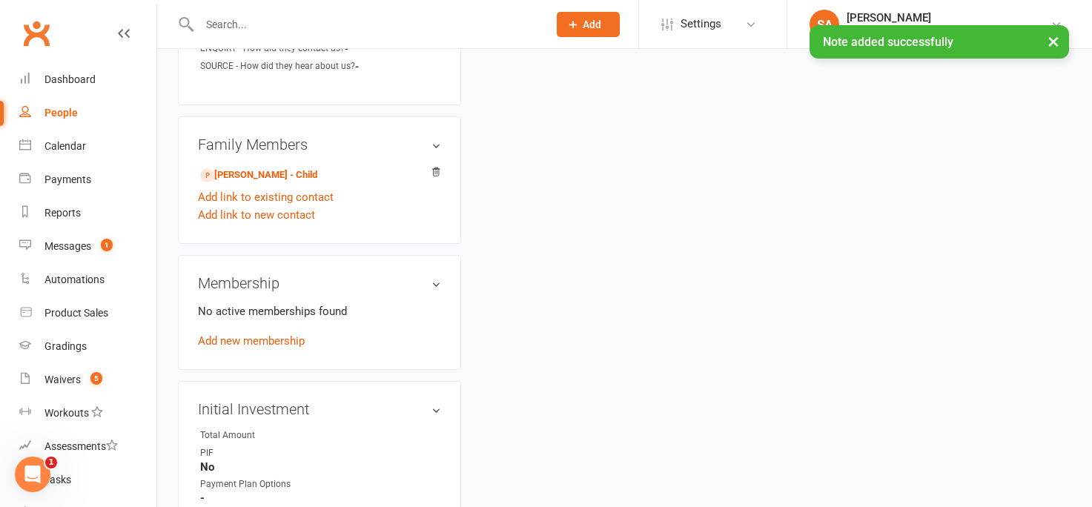
scroll to position [504, 0]
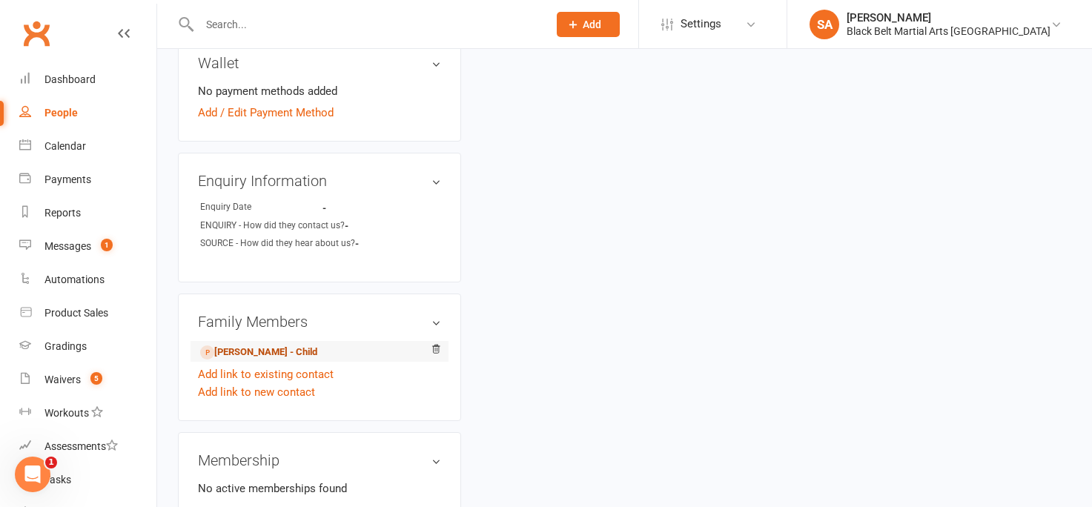
click at [251, 345] on link "Lucas Toohey - Child" at bounding box center [258, 353] width 117 height 16
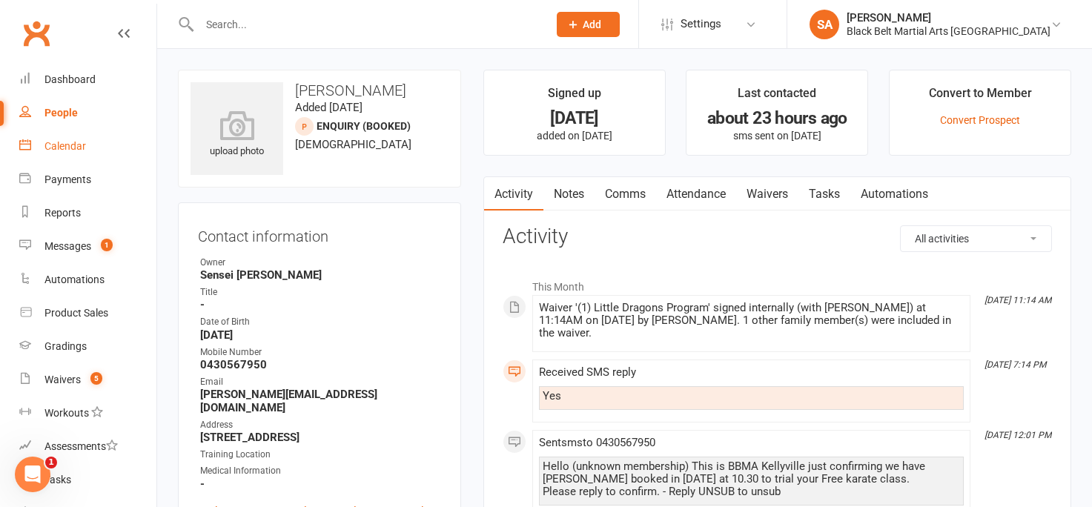
click at [73, 147] on div "Calendar" at bounding box center [64, 146] width 41 height 12
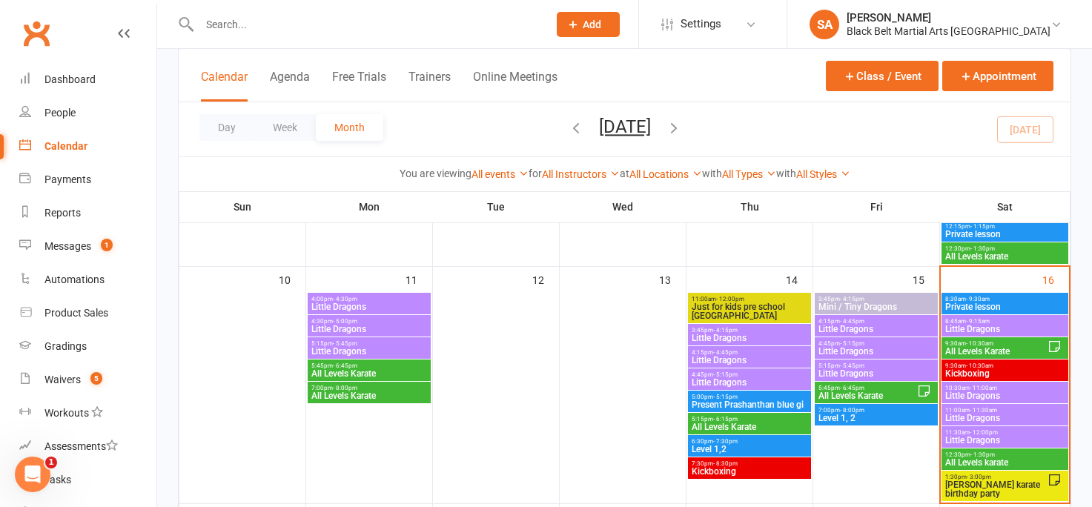
scroll to position [566, 0]
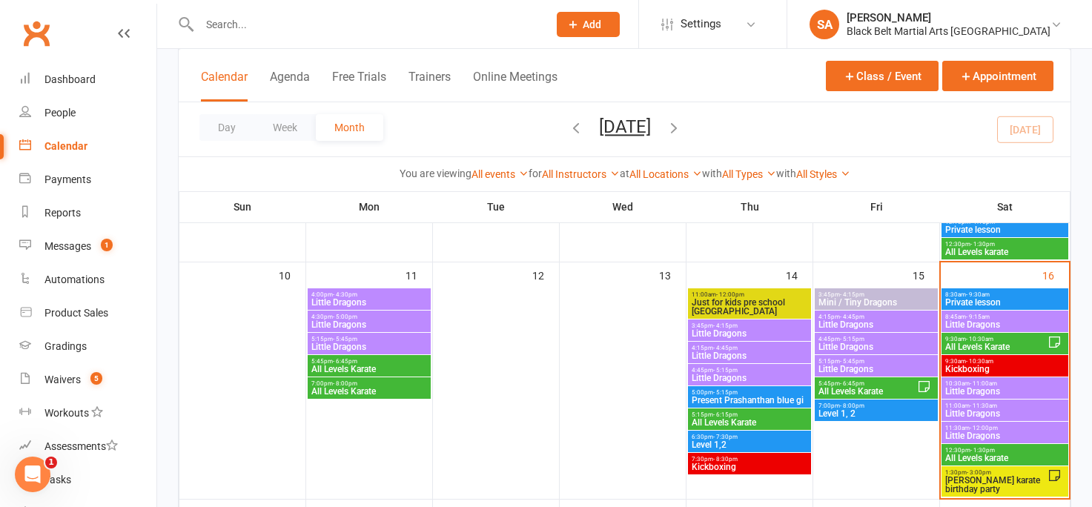
click at [967, 387] on span "Little Dragons" at bounding box center [1004, 391] width 121 height 9
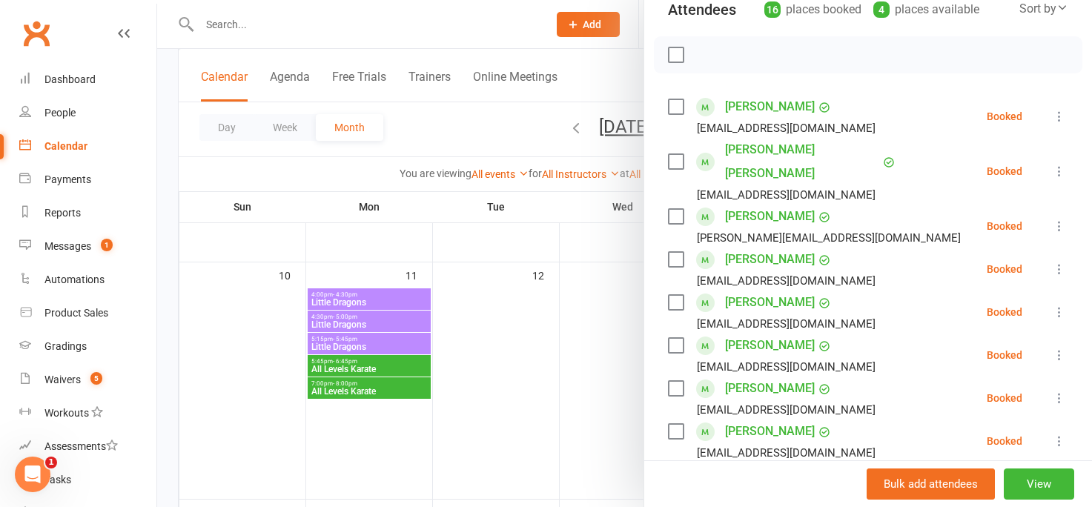
scroll to position [207, 0]
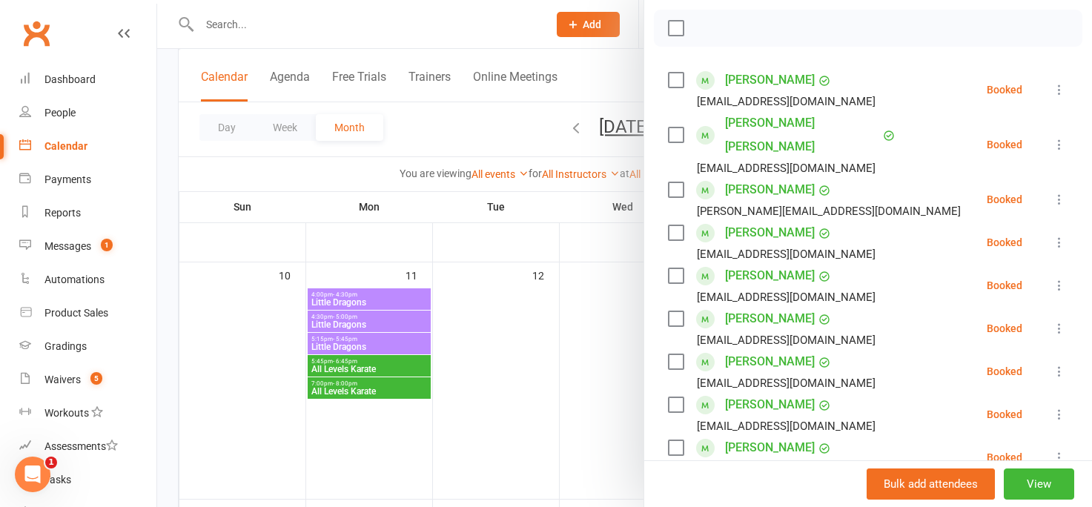
click at [584, 325] on div at bounding box center [624, 253] width 934 height 507
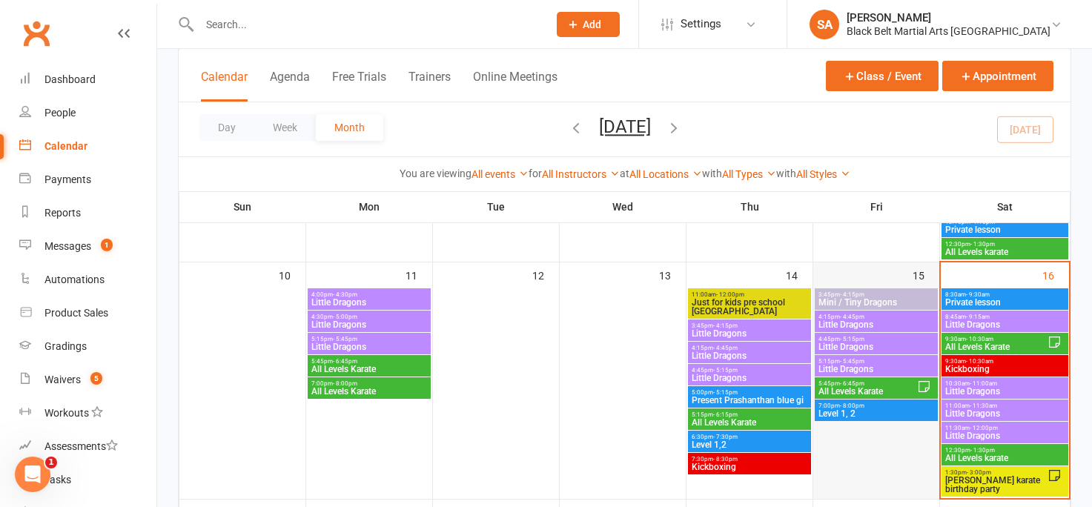
click at [891, 268] on div "15" at bounding box center [876, 380] width 126 height 236
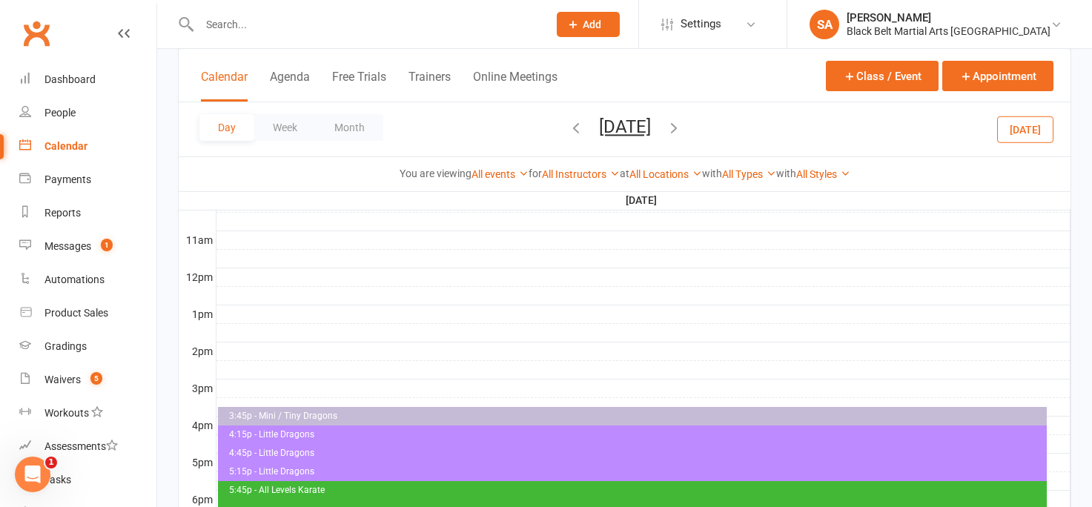
scroll to position [0, 0]
click at [351, 133] on button "Month" at bounding box center [349, 127] width 67 height 27
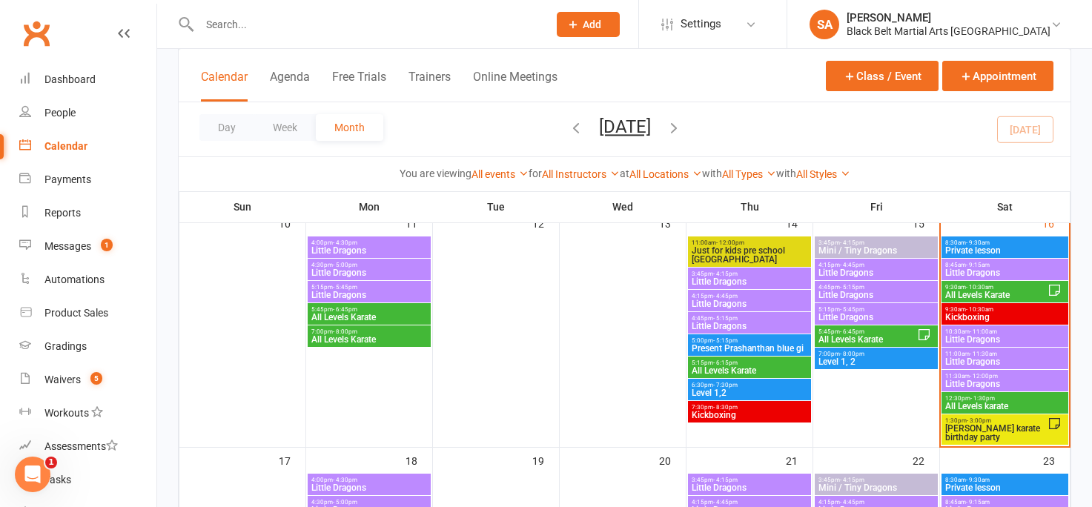
scroll to position [619, 0]
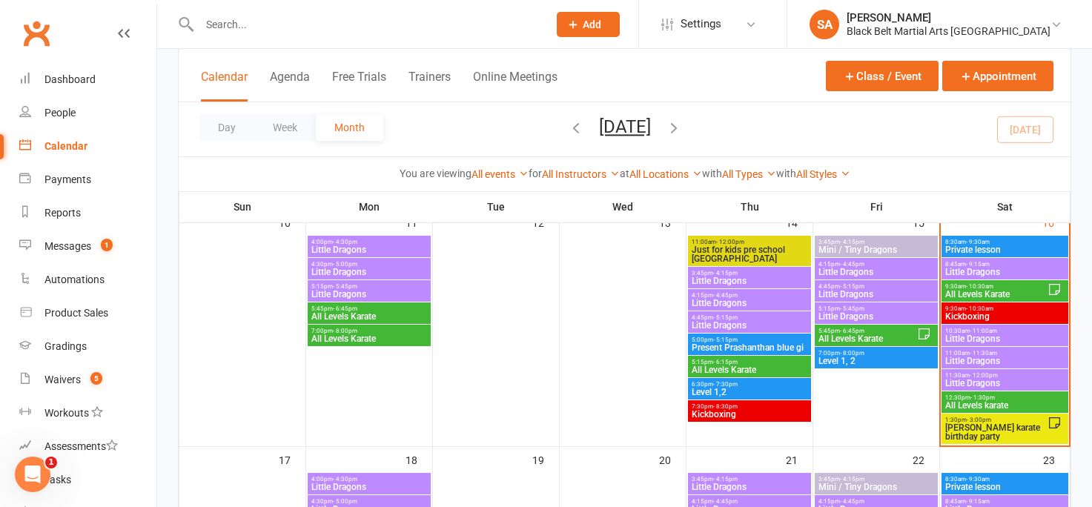
click at [949, 353] on span "11:00am - 11:30am" at bounding box center [1004, 353] width 121 height 7
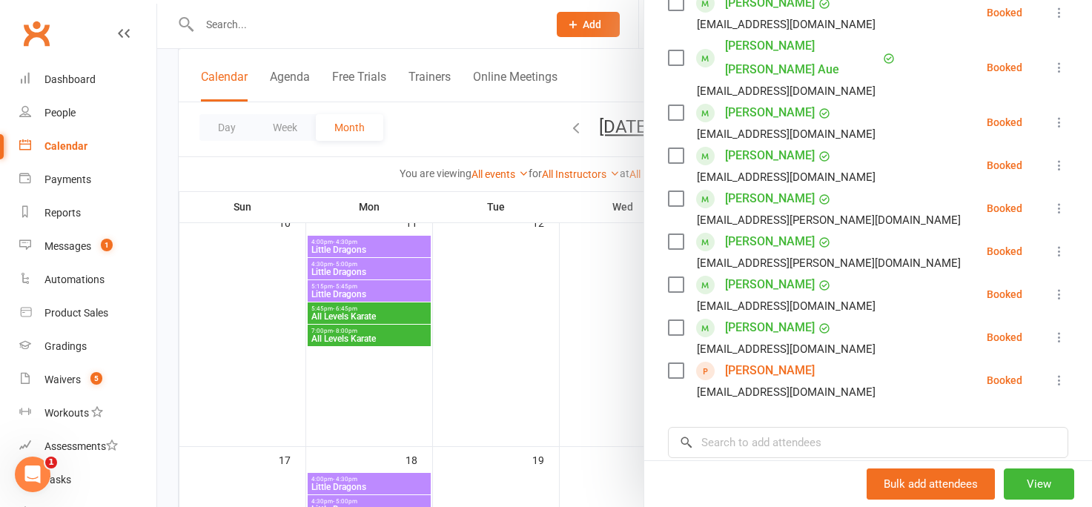
scroll to position [369, 0]
click at [606, 308] on div at bounding box center [624, 253] width 934 height 507
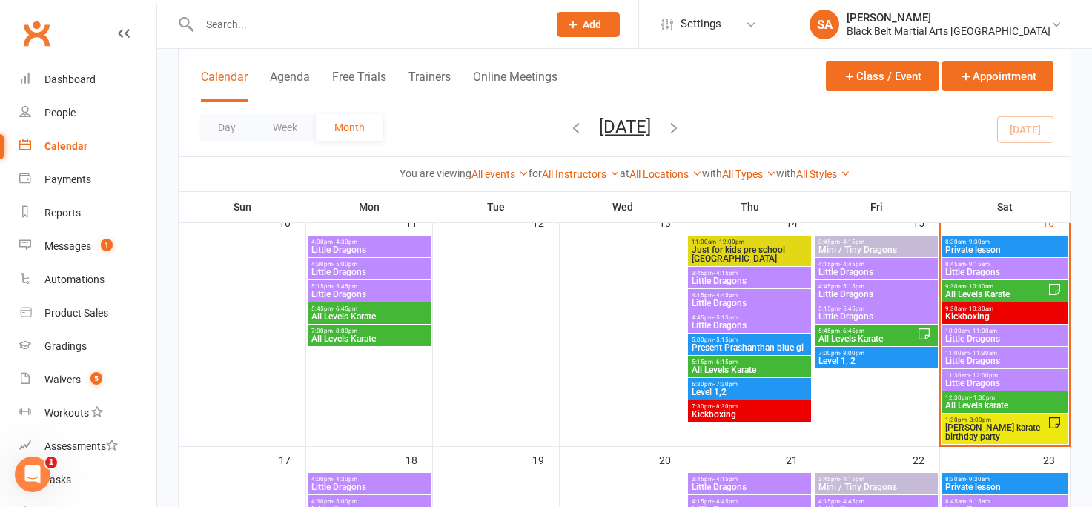
click at [966, 328] on span "10:30am - 11:00am" at bounding box center [1004, 331] width 121 height 7
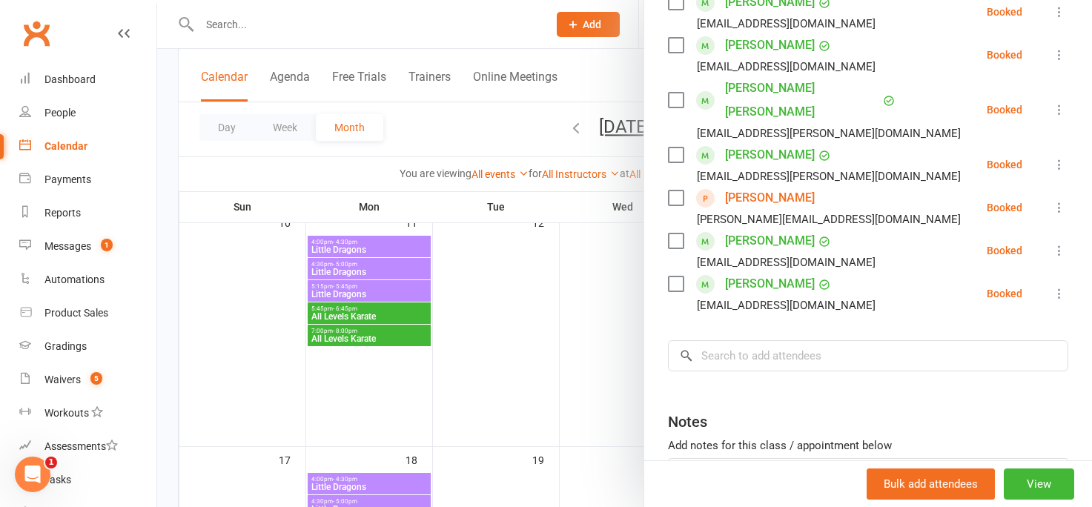
scroll to position [769, 0]
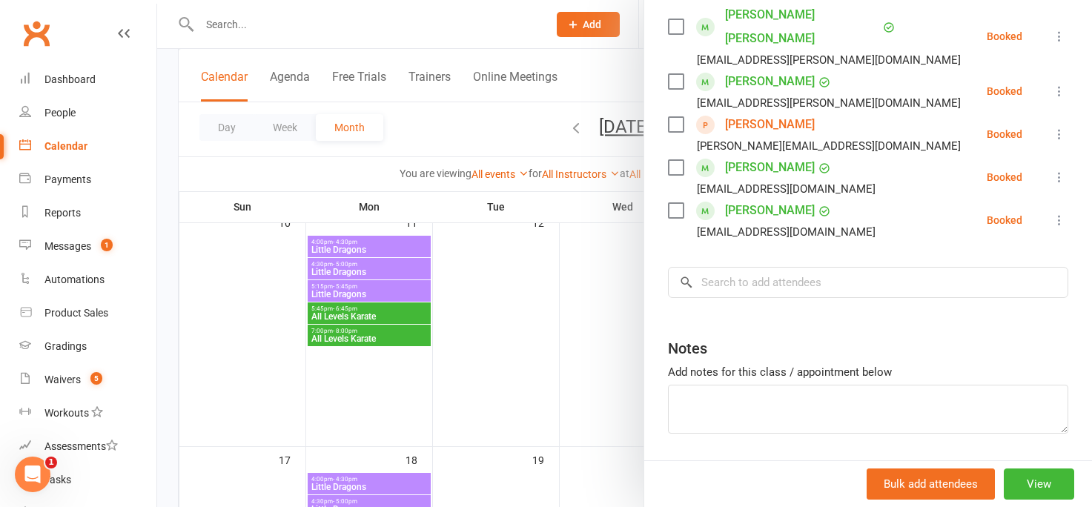
click at [614, 291] on div at bounding box center [624, 253] width 934 height 507
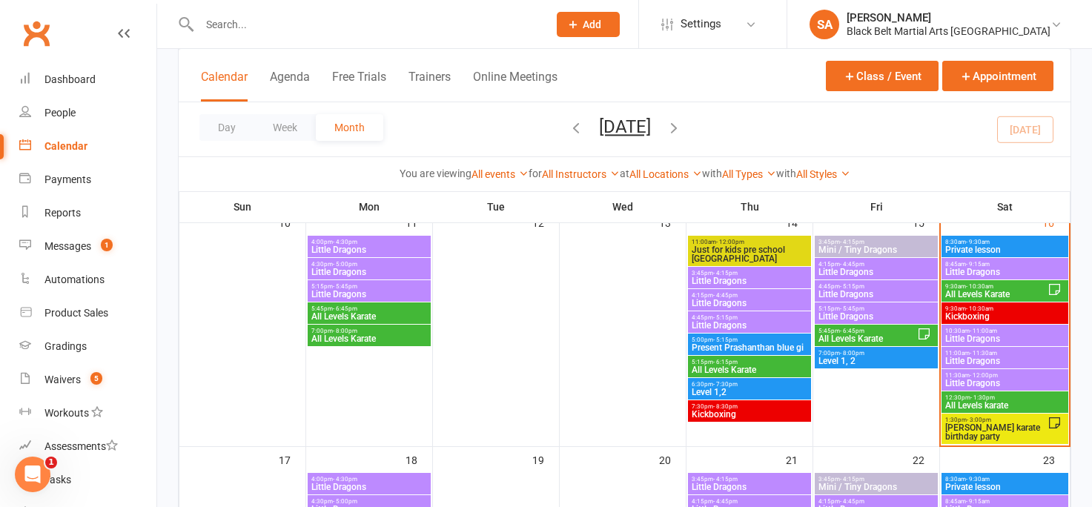
click at [956, 373] on span "11:30am - 12:00pm" at bounding box center [1004, 375] width 121 height 7
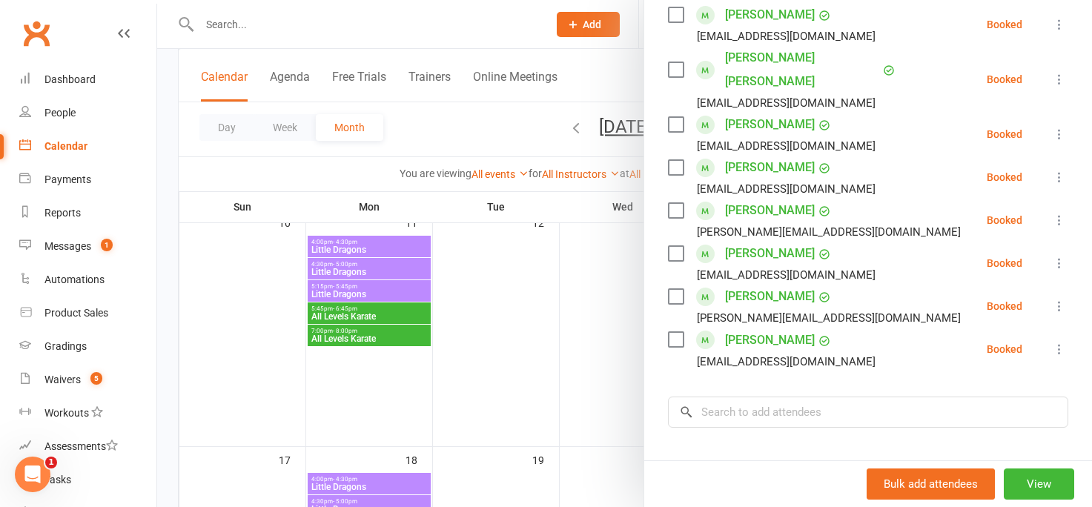
scroll to position [731, 0]
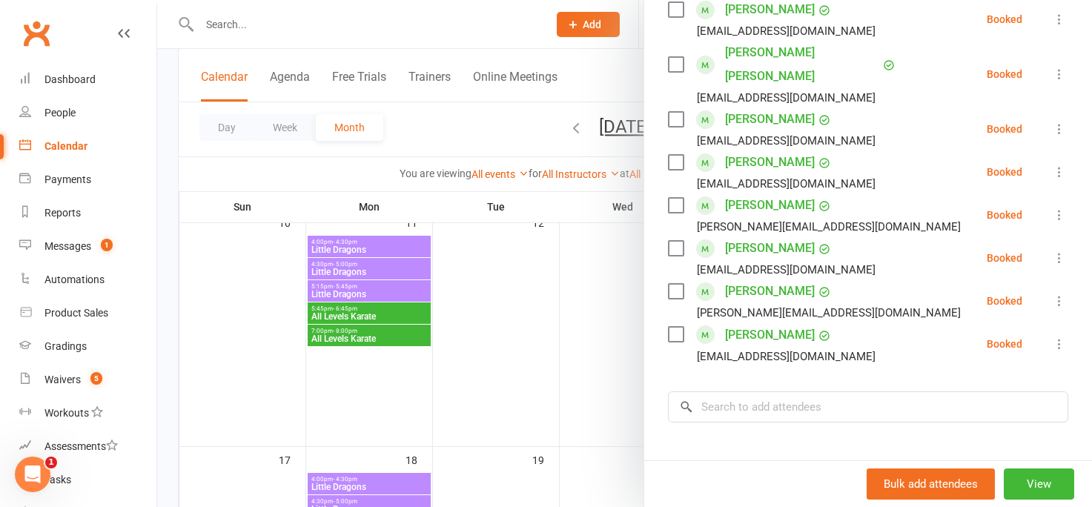
click at [604, 325] on div at bounding box center [624, 253] width 934 height 507
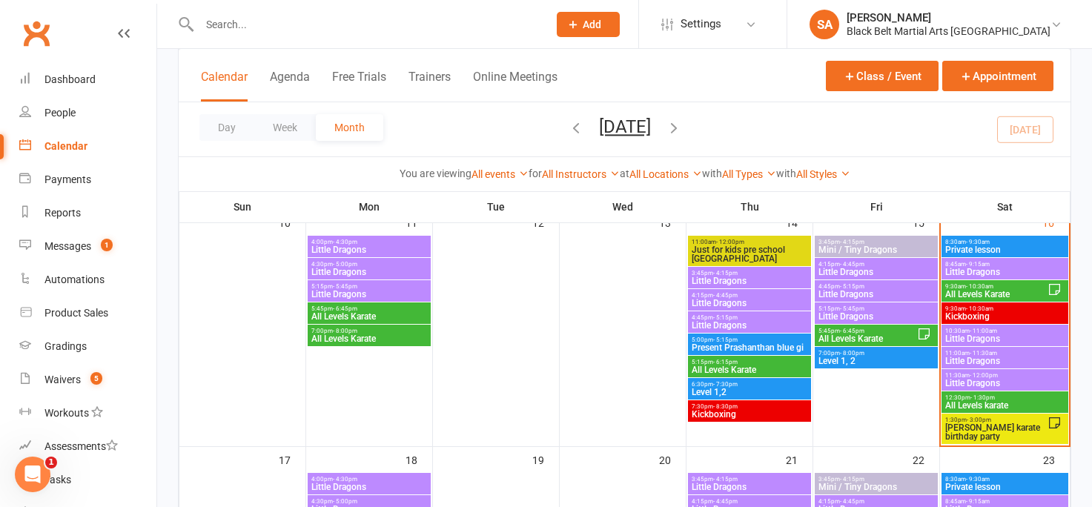
click at [216, 23] on input "text" at bounding box center [366, 24] width 342 height 21
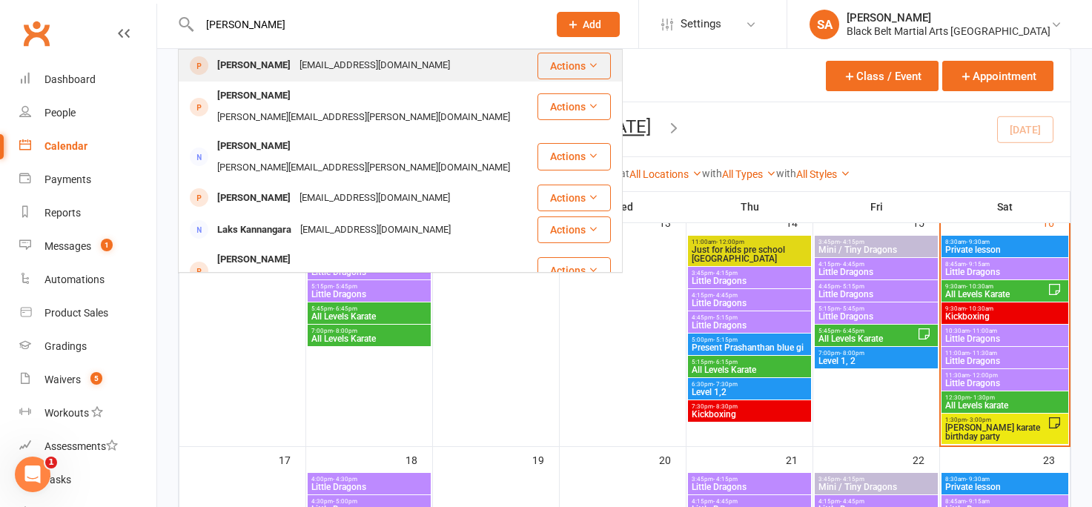
type input "akshara"
click at [262, 67] on div "Akshara Doe" at bounding box center [254, 65] width 82 height 21
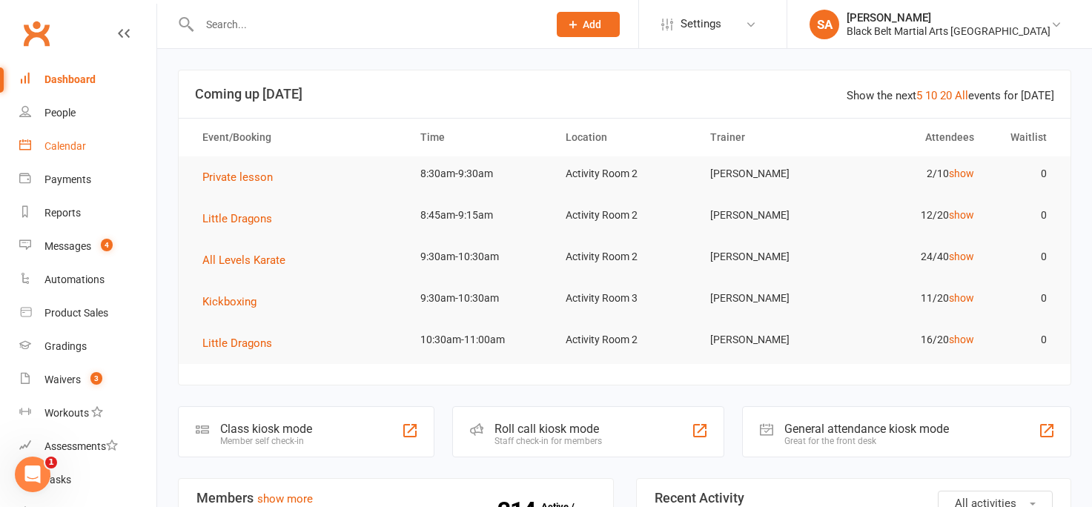
click at [69, 147] on div "Calendar" at bounding box center [64, 146] width 41 height 12
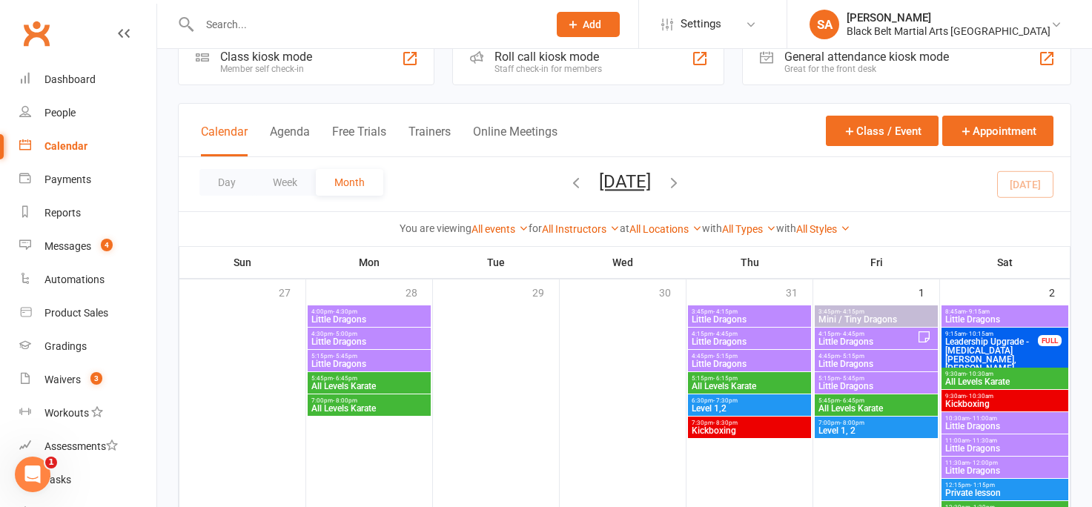
scroll to position [38, 0]
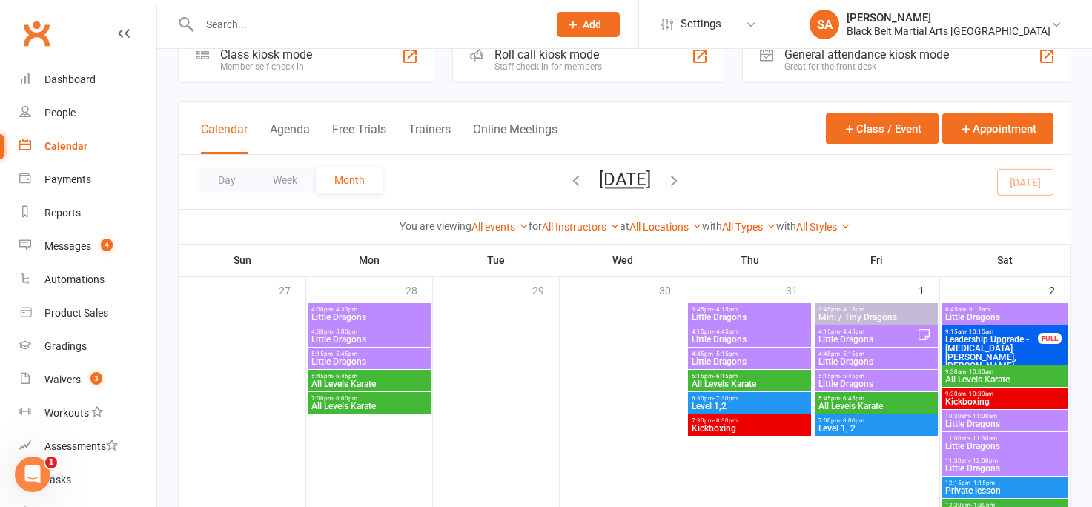
click at [990, 422] on span "Little Dragons" at bounding box center [1004, 423] width 121 height 9
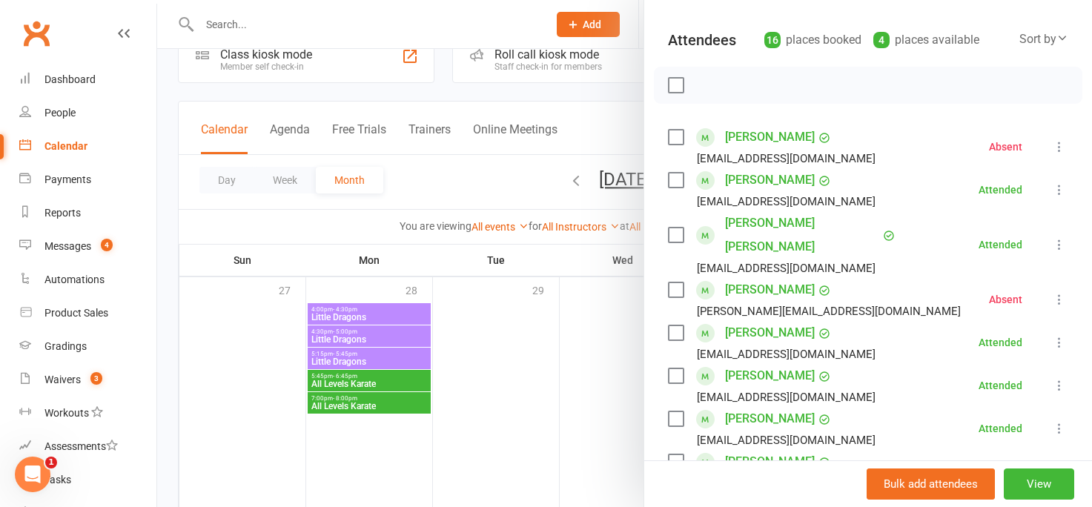
scroll to position [0, 0]
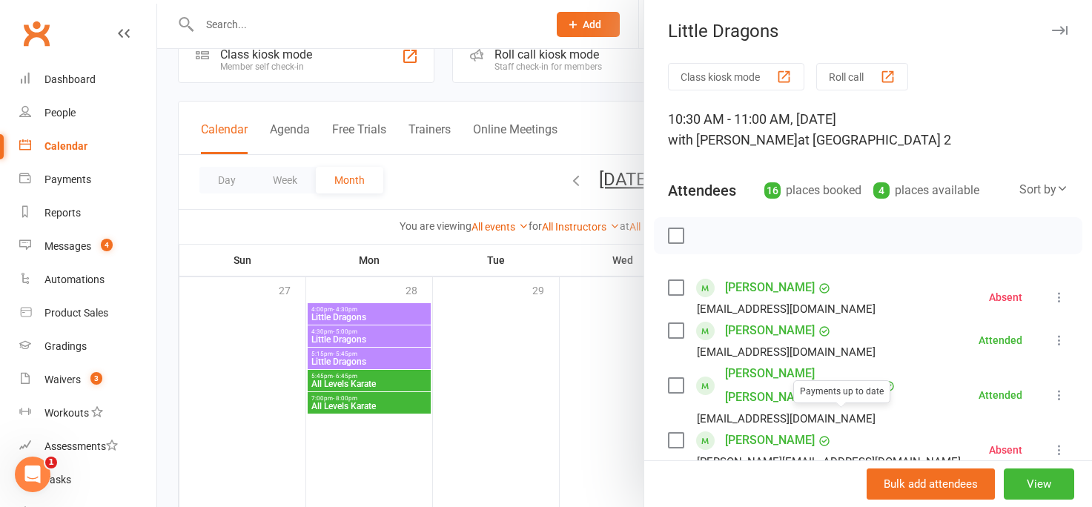
click at [607, 393] on div at bounding box center [624, 253] width 934 height 507
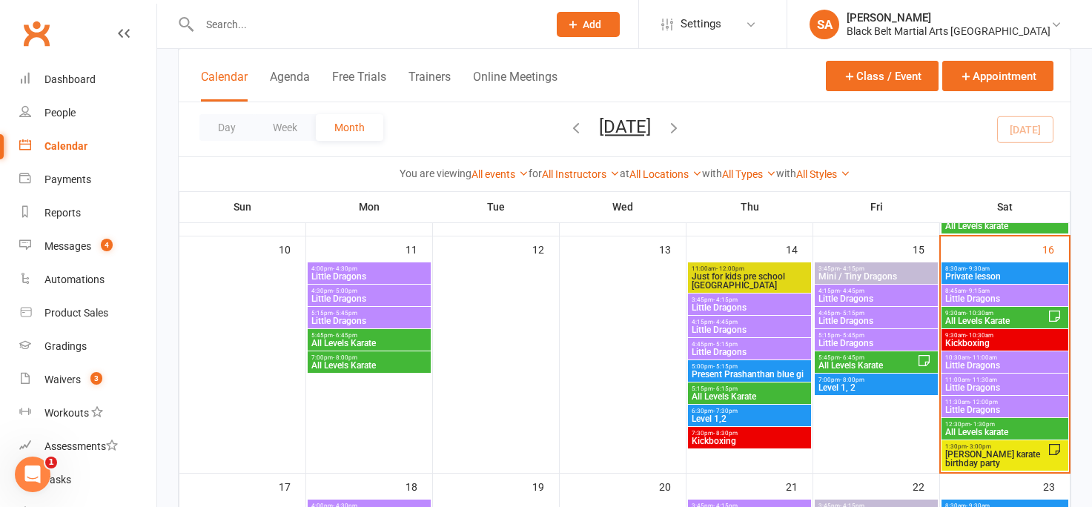
scroll to position [590, 0]
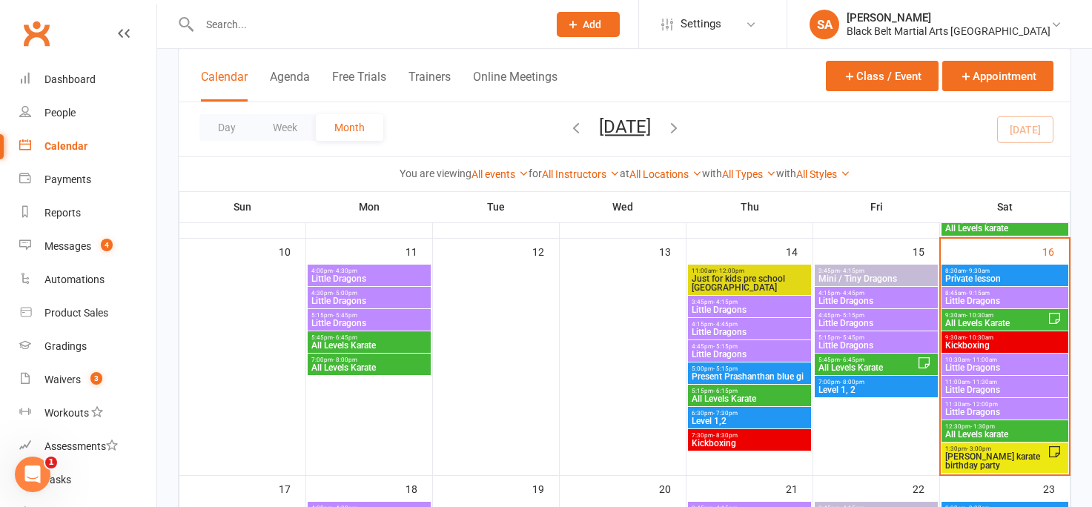
click at [971, 363] on span "Little Dragons" at bounding box center [1004, 367] width 121 height 9
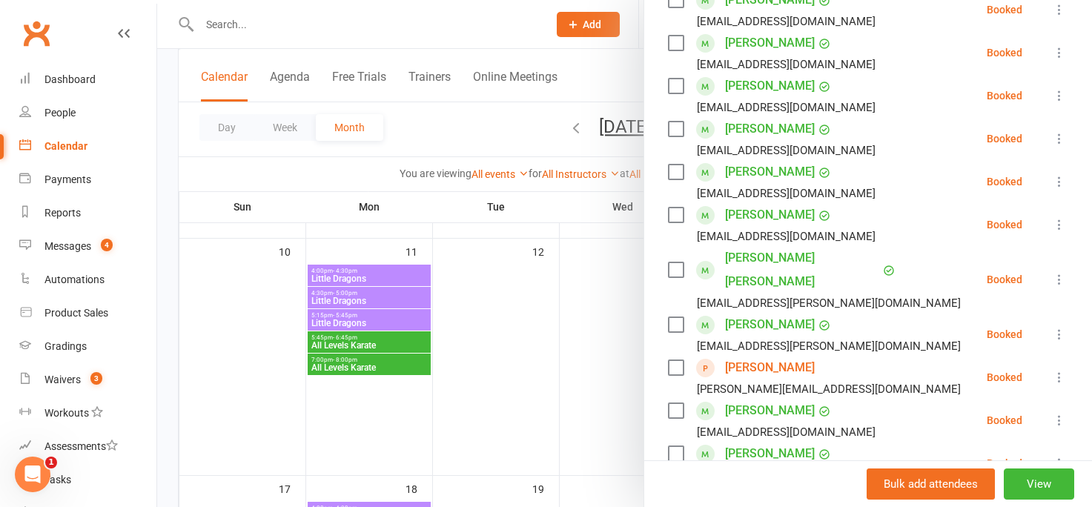
scroll to position [534, 0]
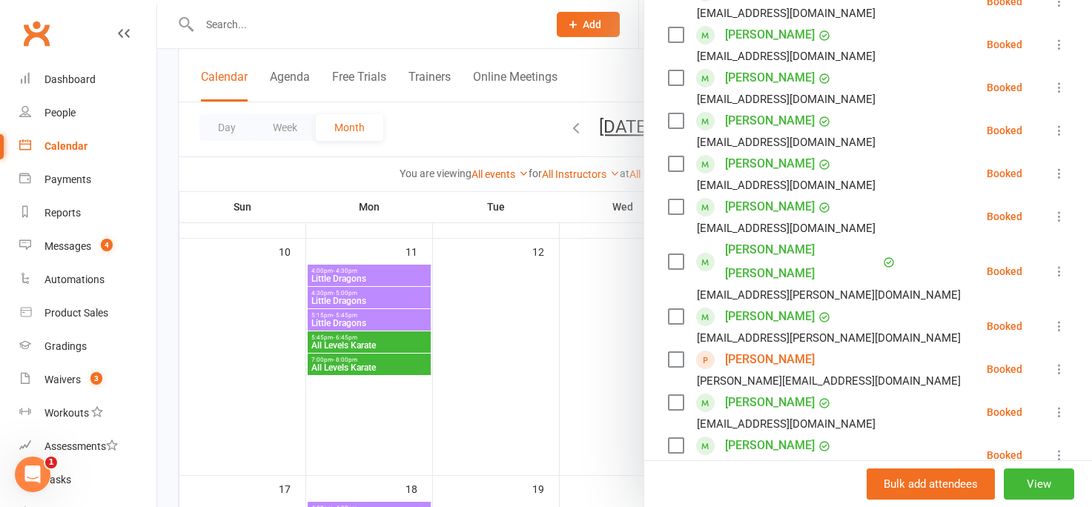
click at [233, 20] on div at bounding box center [624, 253] width 934 height 507
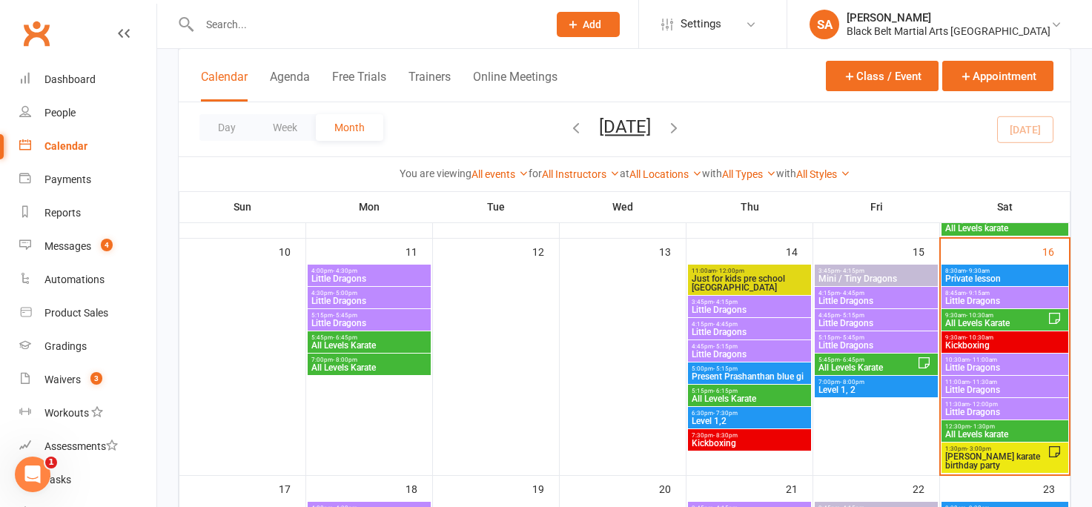
click at [228, 21] on input "text" at bounding box center [366, 24] width 342 height 21
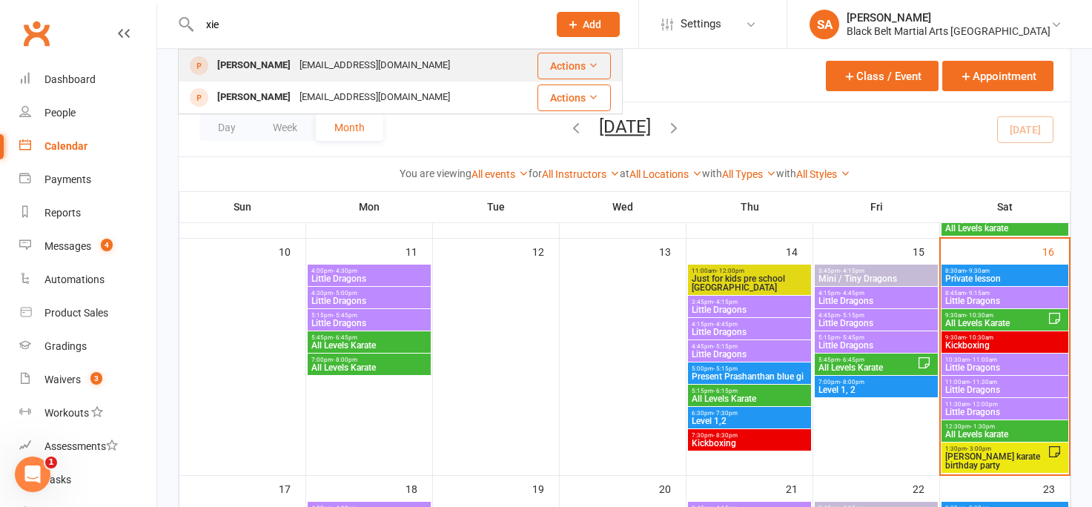
type input "xie"
click at [248, 70] on div "[PERSON_NAME]" at bounding box center [254, 65] width 82 height 21
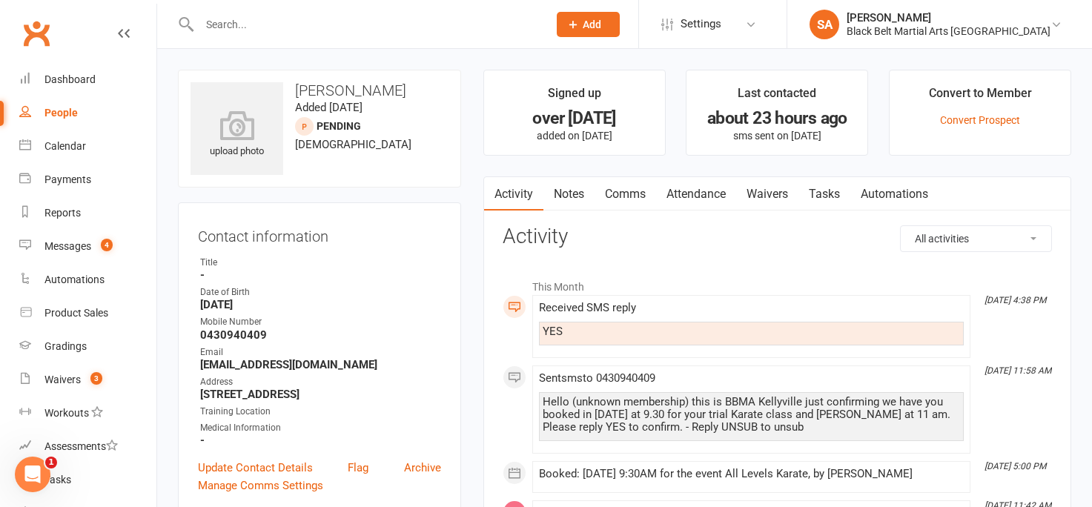
click at [561, 196] on link "Notes" at bounding box center [568, 194] width 51 height 34
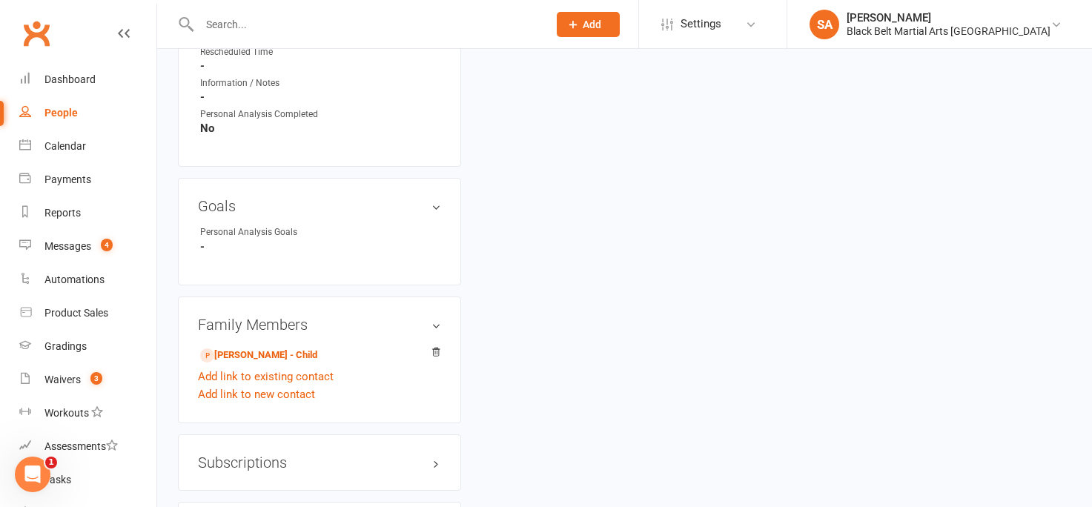
scroll to position [929, 0]
click at [236, 349] on link "[PERSON_NAME] - Child" at bounding box center [258, 354] width 117 height 16
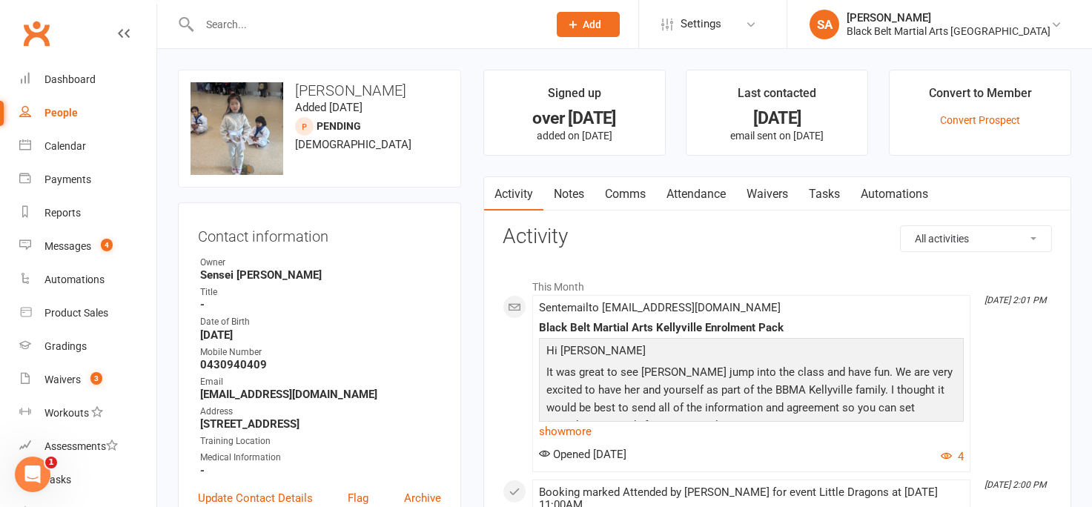
click at [566, 194] on link "Notes" at bounding box center [568, 194] width 51 height 34
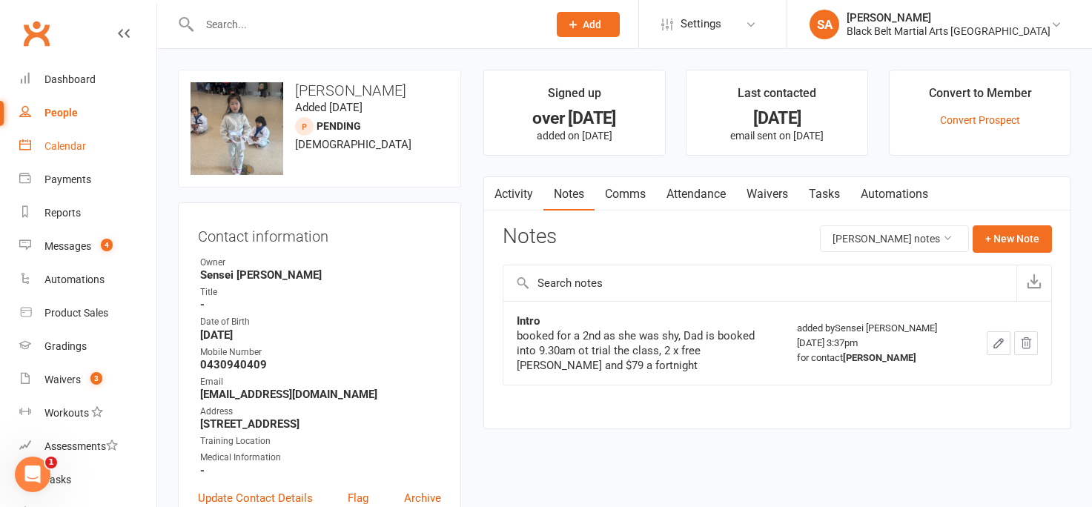
click at [77, 150] on div "Calendar" at bounding box center [64, 146] width 41 height 12
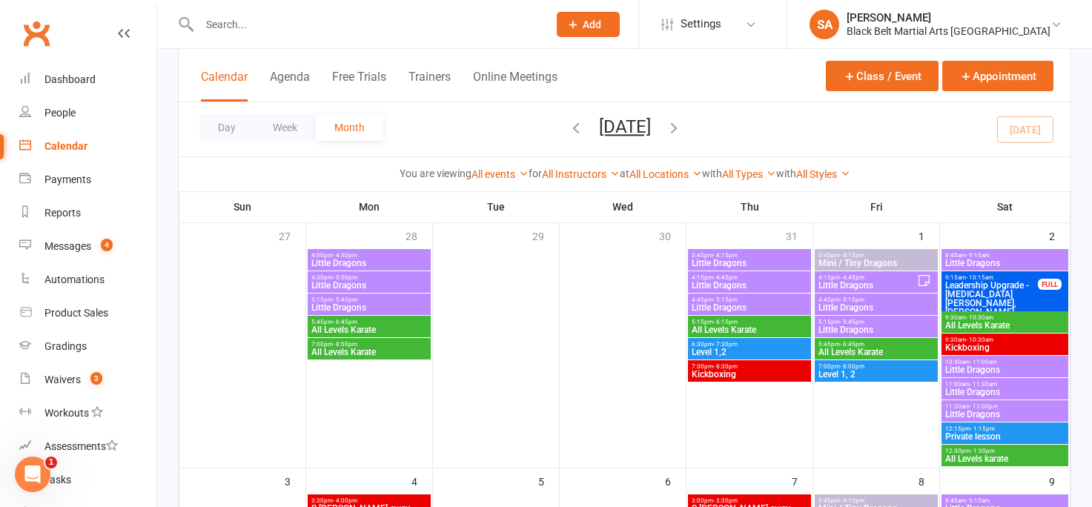
scroll to position [106, 0]
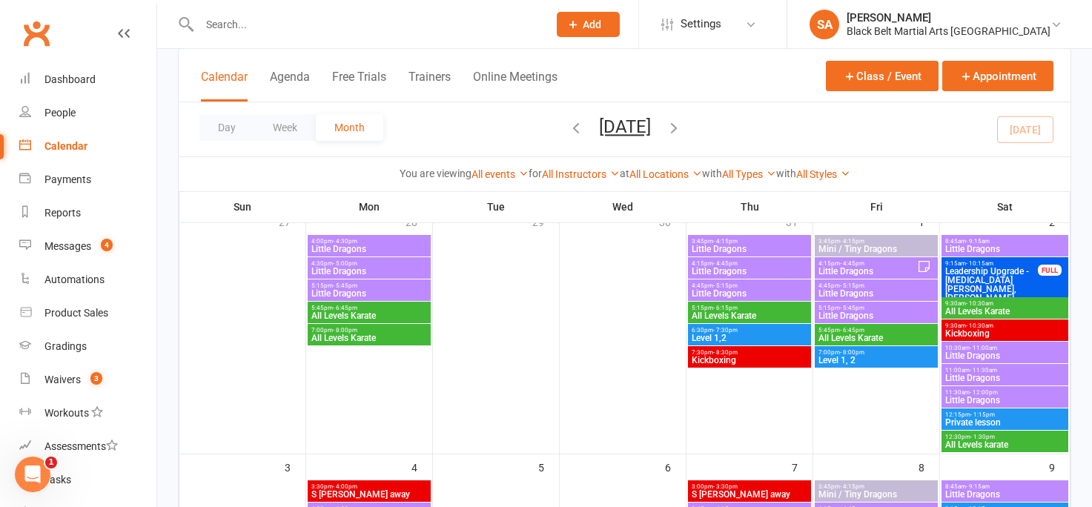
click at [963, 357] on span "Little Dragons" at bounding box center [1004, 355] width 121 height 9
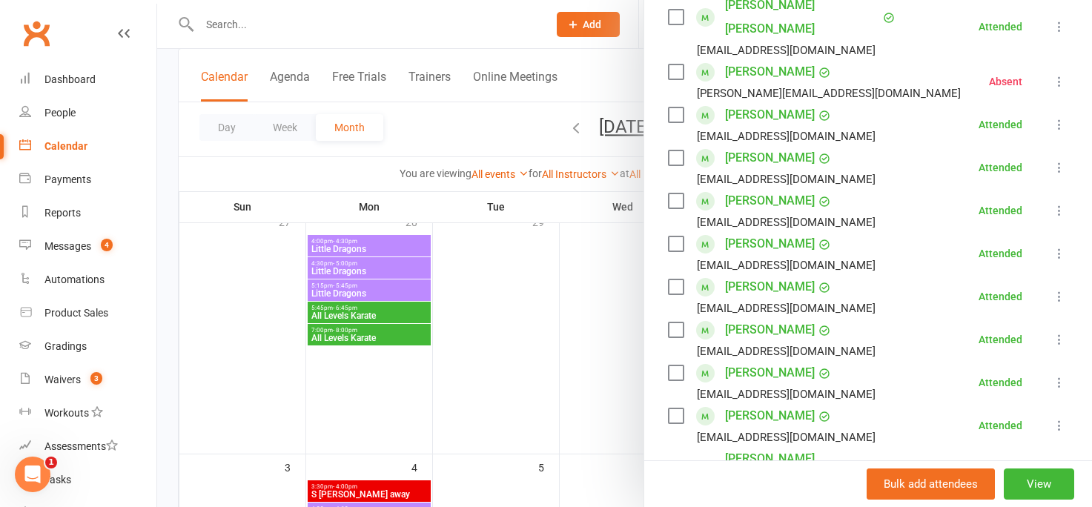
scroll to position [379, 0]
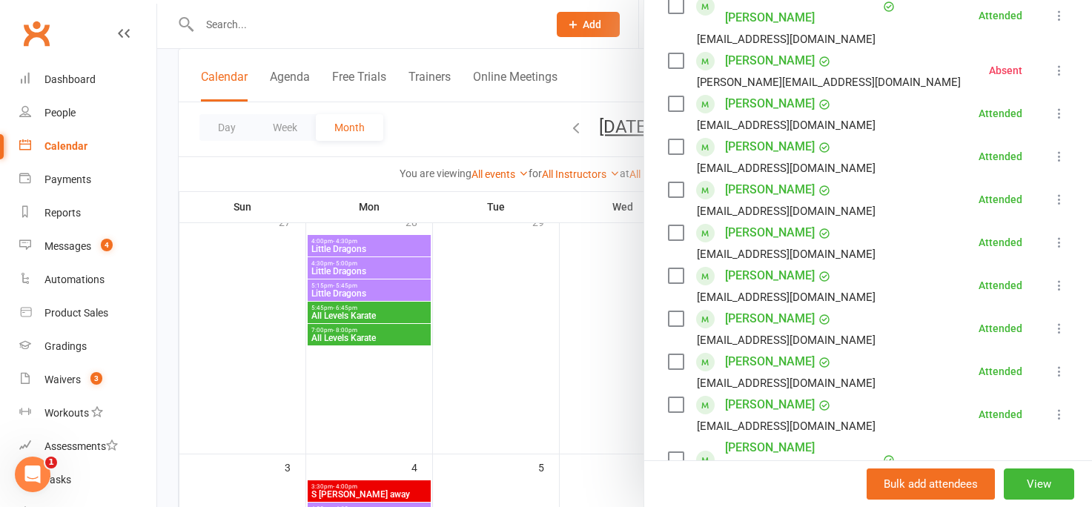
click at [767, 393] on link "[PERSON_NAME]" at bounding box center [770, 405] width 90 height 24
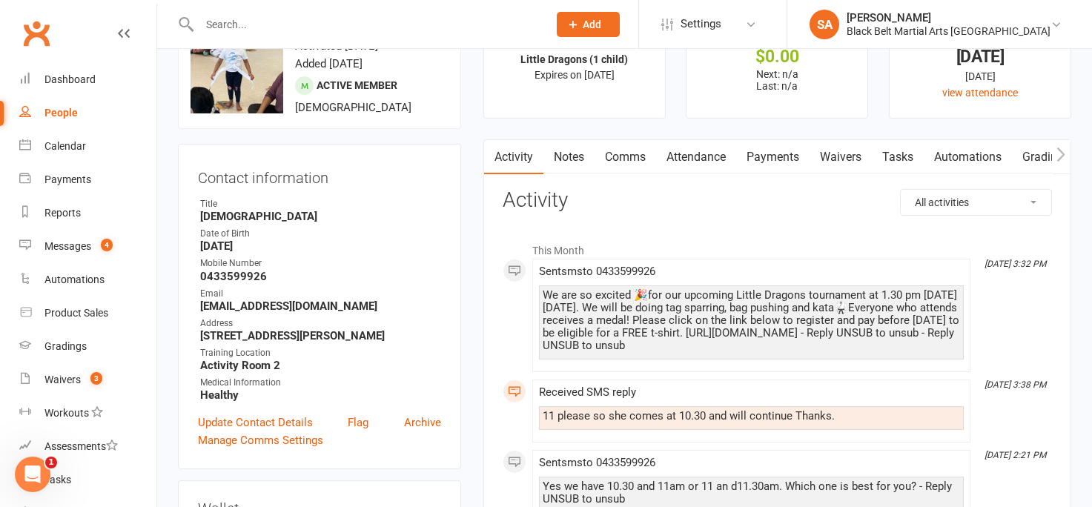
scroll to position [60, 0]
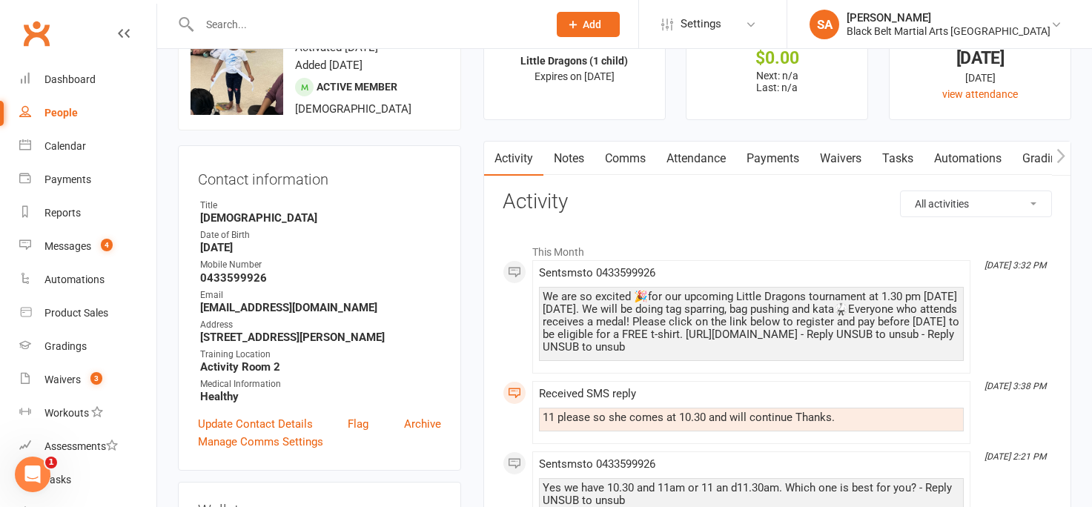
click at [210, 16] on input "text" at bounding box center [366, 24] width 342 height 21
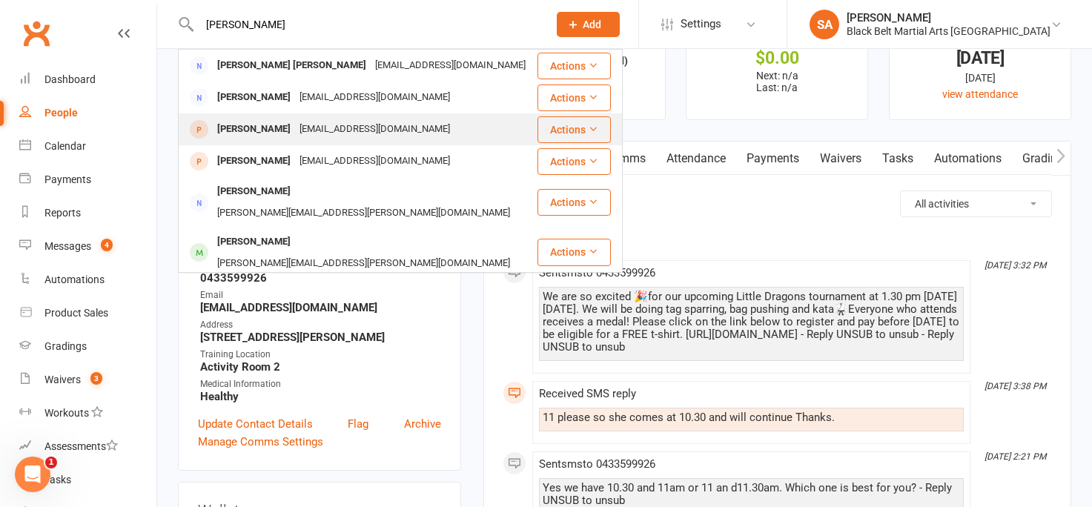
type input "[PERSON_NAME]"
click at [253, 133] on div "[PERSON_NAME]" at bounding box center [254, 129] width 82 height 21
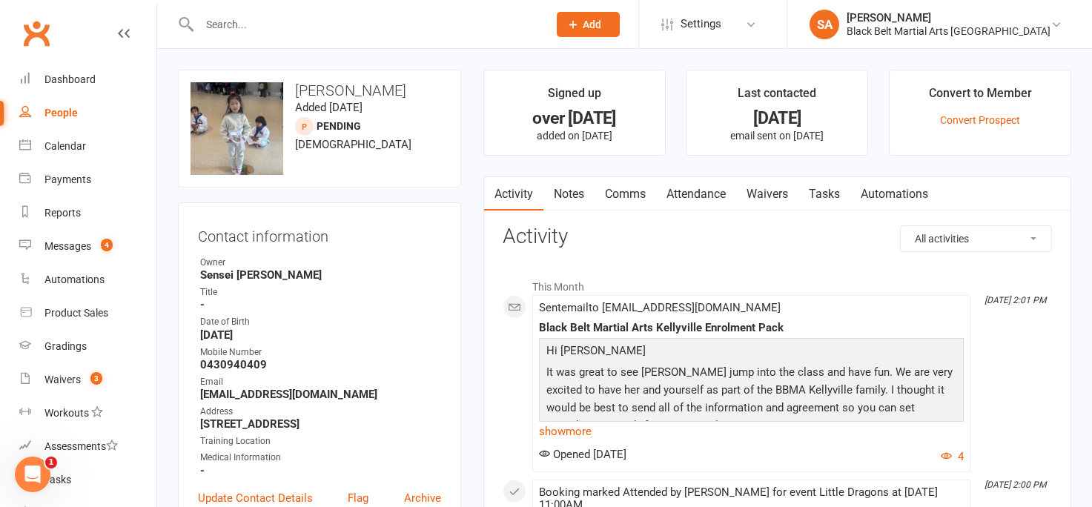
click at [0, 0] on icon at bounding box center [0, 0] width 0 height 0
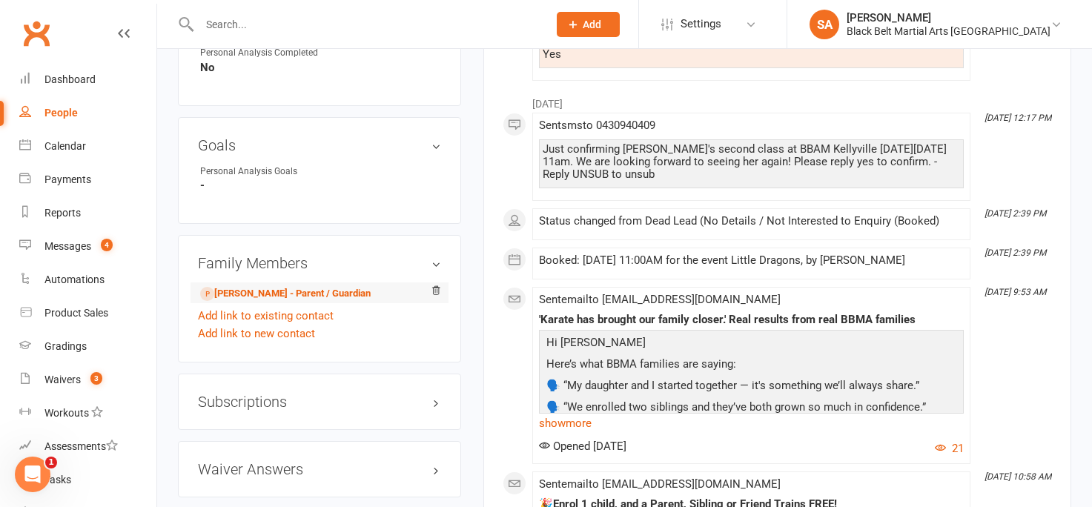
scroll to position [1020, 0]
click at [239, 285] on link "[PERSON_NAME] - Parent / Guardian" at bounding box center [285, 293] width 170 height 16
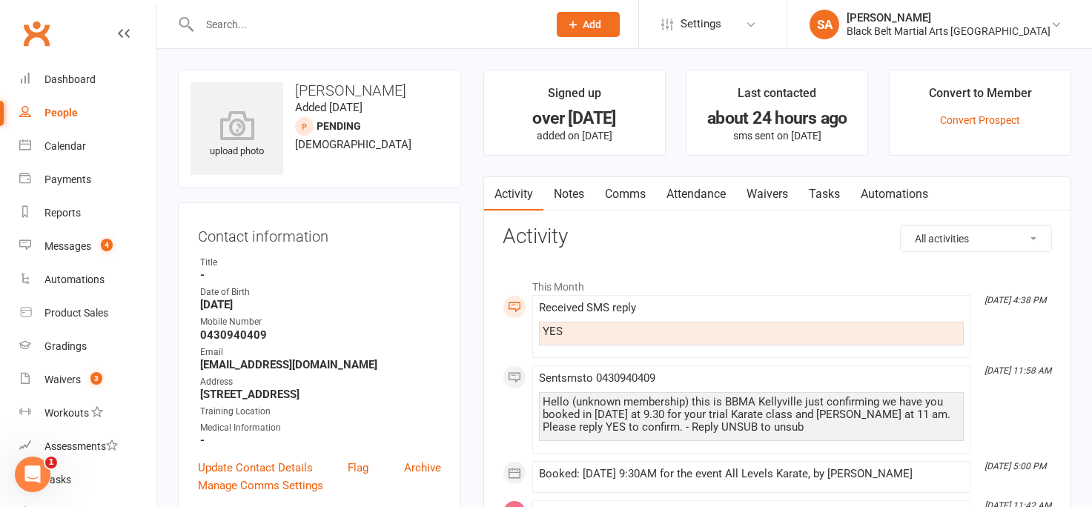
click at [768, 197] on link "Waivers" at bounding box center [767, 194] width 62 height 34
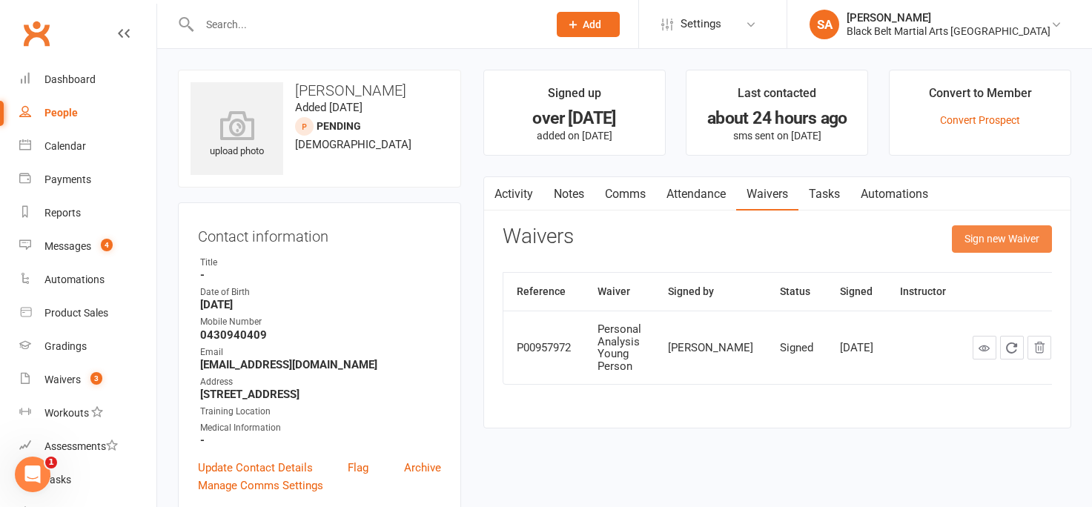
click at [988, 232] on button "Sign new Waiver" at bounding box center [1002, 238] width 100 height 27
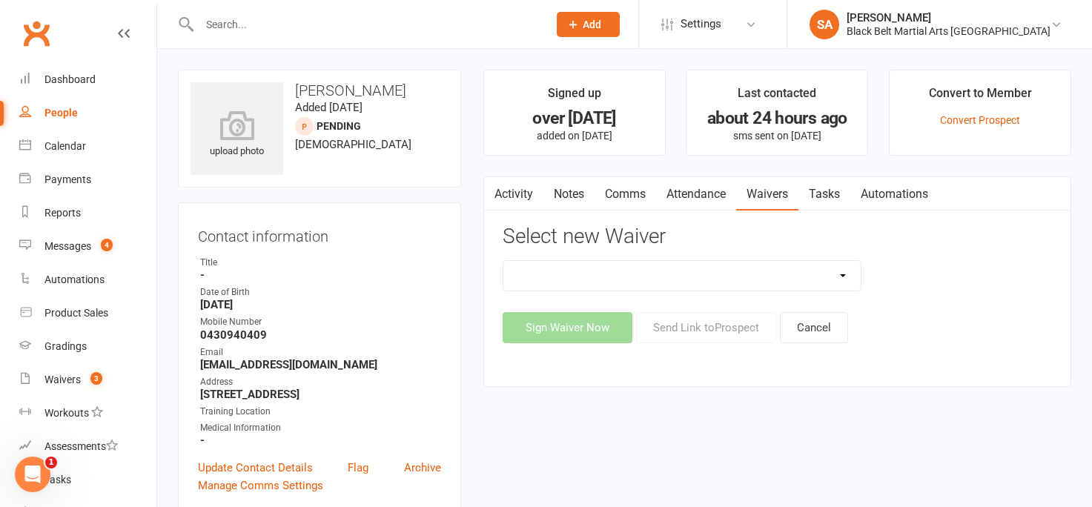
click at [849, 273] on select "(1) Little Dragons Program (2) Basic Karate Program (3) Kickboxing Program (4) …" at bounding box center [681, 276] width 357 height 30
select select "10314"
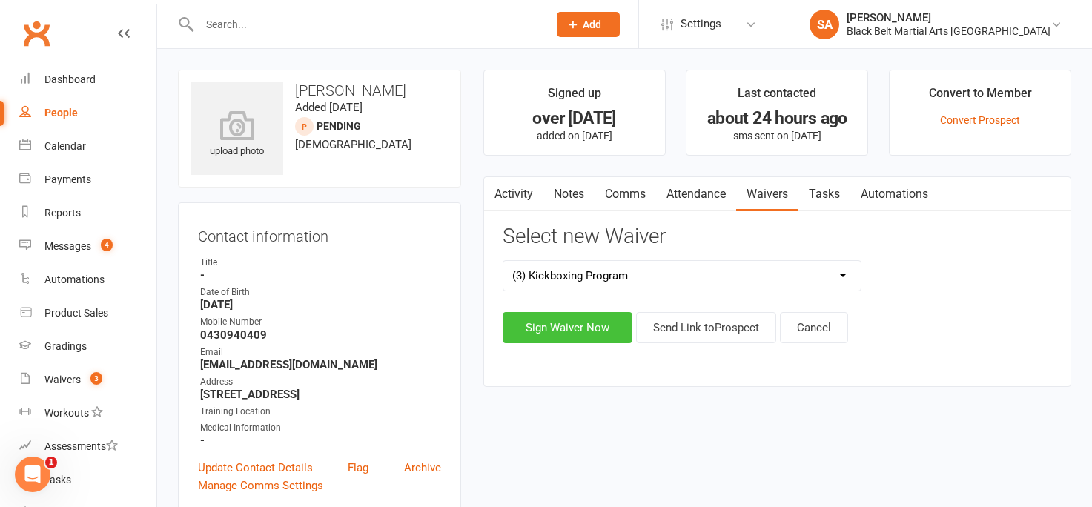
click at [592, 328] on button "Sign Waiver Now" at bounding box center [567, 327] width 130 height 31
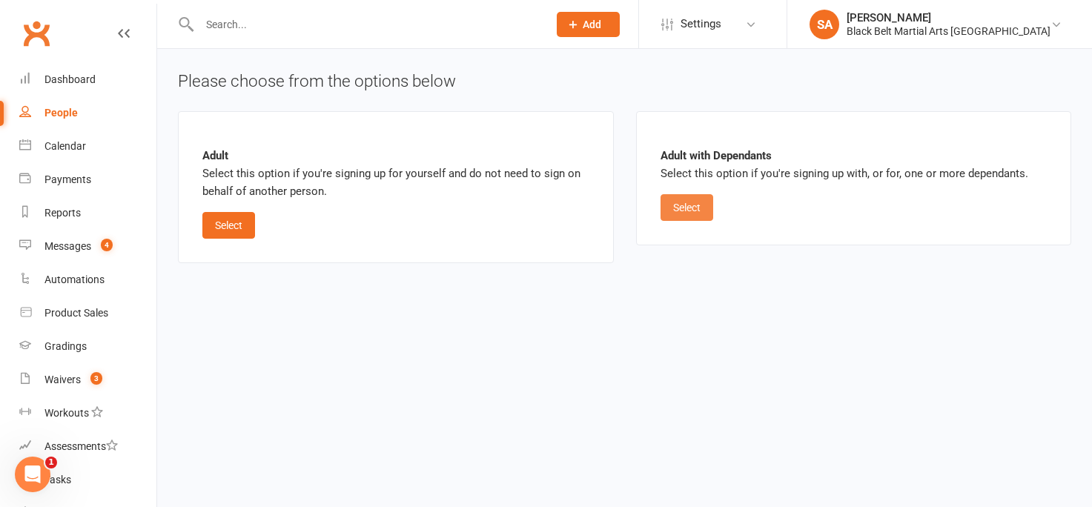
click at [691, 212] on button "Select" at bounding box center [686, 207] width 53 height 27
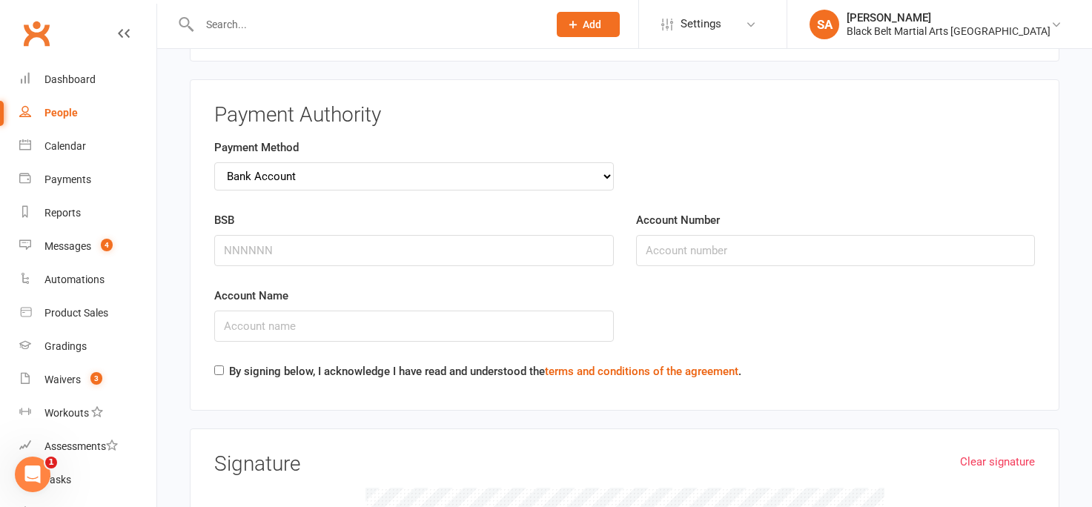
scroll to position [2185, 0]
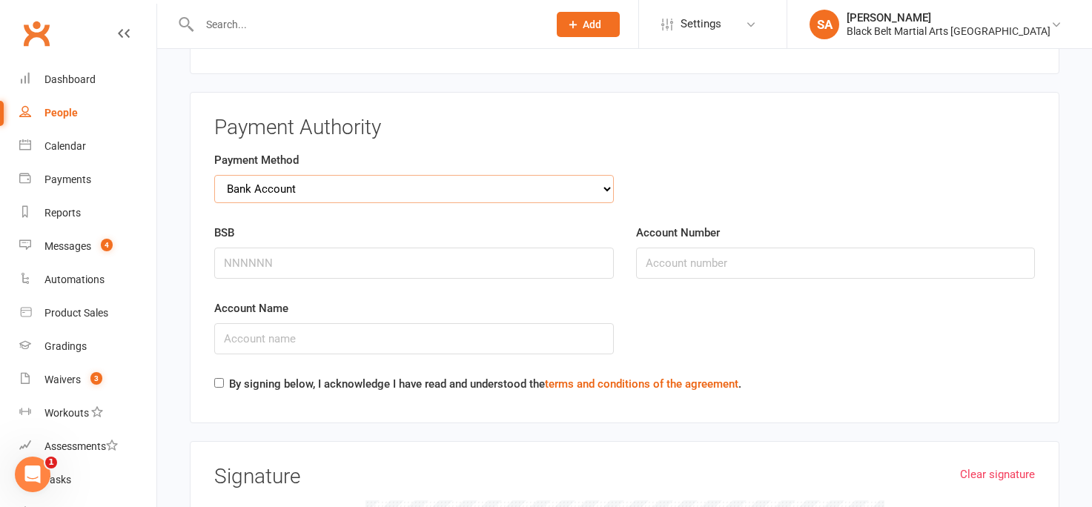
click at [605, 185] on select "Credit Card Bank Account" at bounding box center [413, 189] width 399 height 28
select select "credit_card"
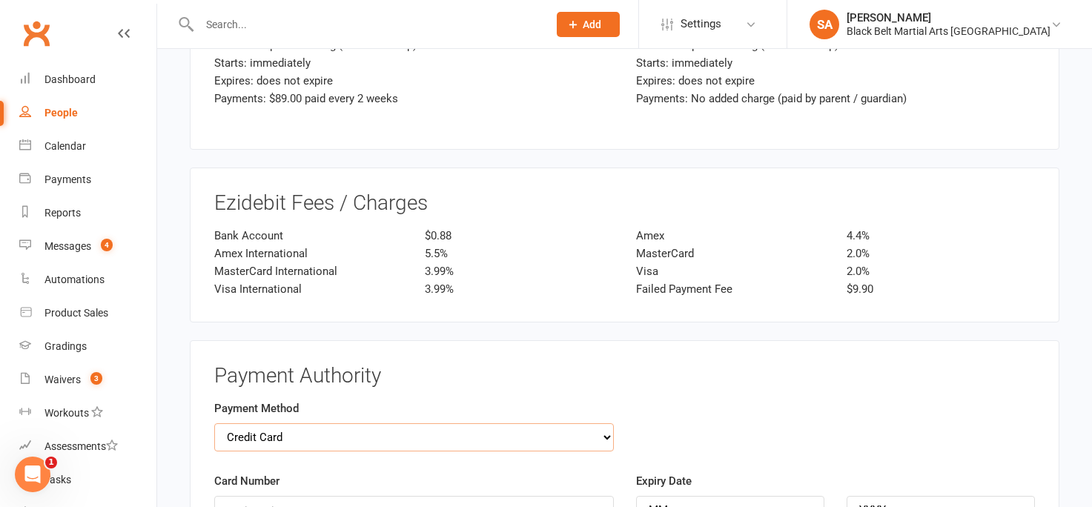
scroll to position [1930, 0]
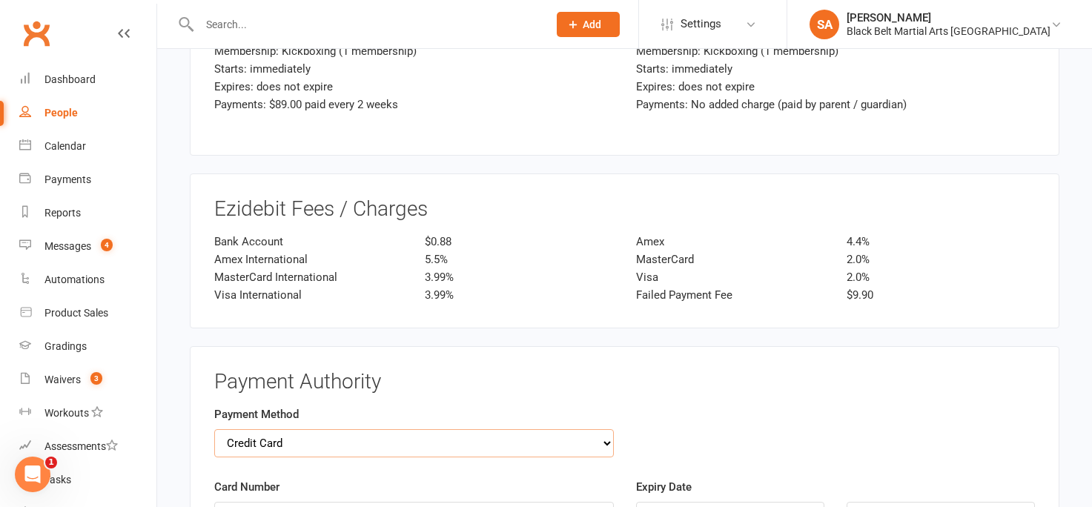
click at [595, 450] on select "Credit Card Bank Account" at bounding box center [413, 443] width 399 height 28
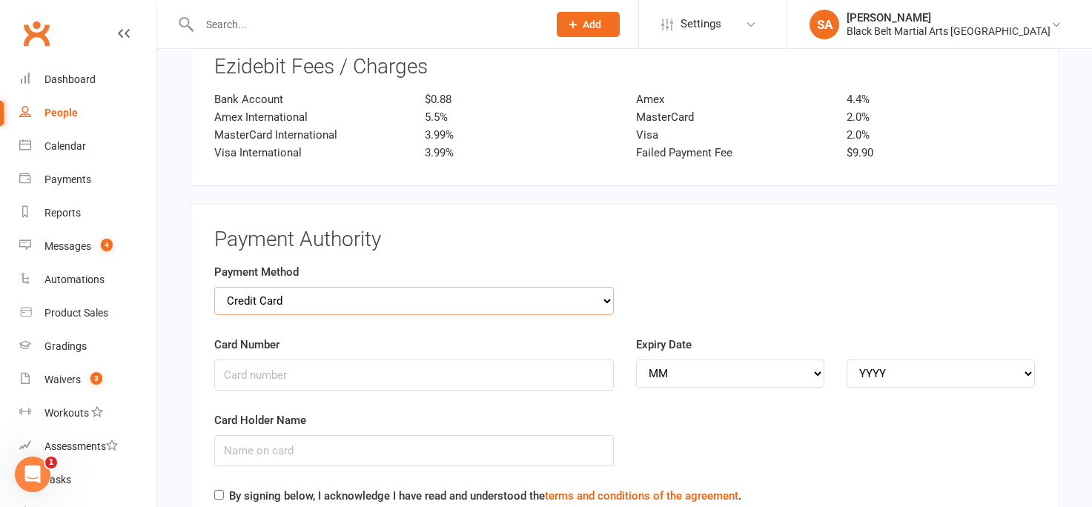
scroll to position [2074, 0]
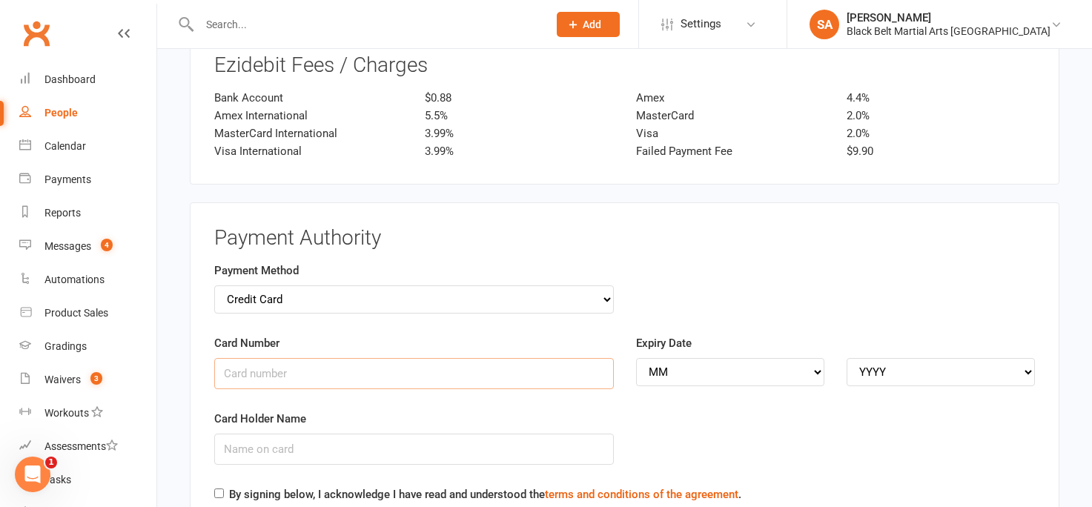
click at [331, 372] on input "Card Number" at bounding box center [413, 373] width 399 height 31
type input "[CREDIT_CARD_NUMBER]"
click at [722, 368] on select "MM 01 02 03 04 05 06 07 08 09 10 11 12" at bounding box center [730, 372] width 188 height 28
select select "01"
click at [935, 368] on select "YYYY 2025 2026 2027 2028 2029 2030 2031 2032 2033 2034" at bounding box center [940, 372] width 188 height 28
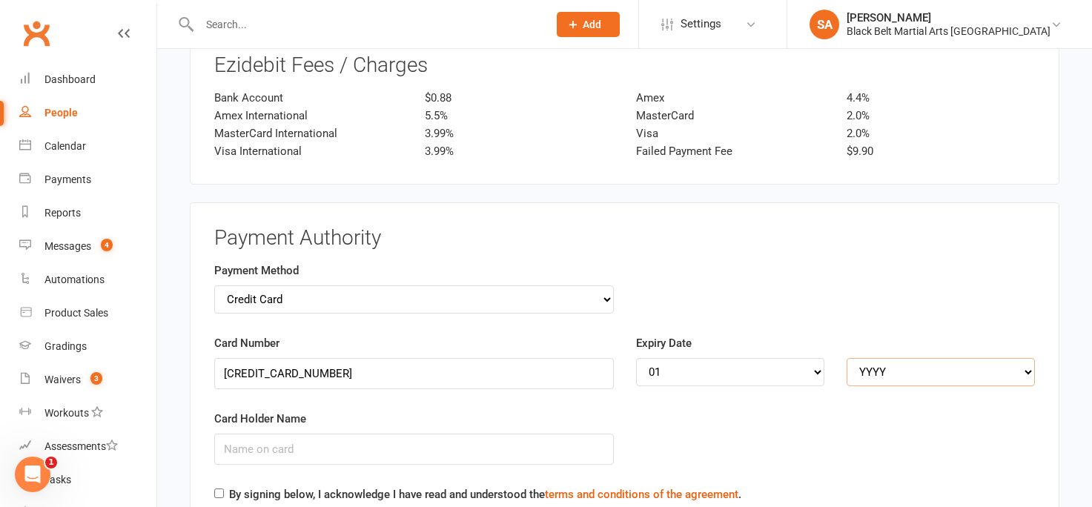
select select "2030"
click at [302, 443] on input "Card Holder Name" at bounding box center [413, 449] width 399 height 31
type input "E"
type input "Deze Xie"
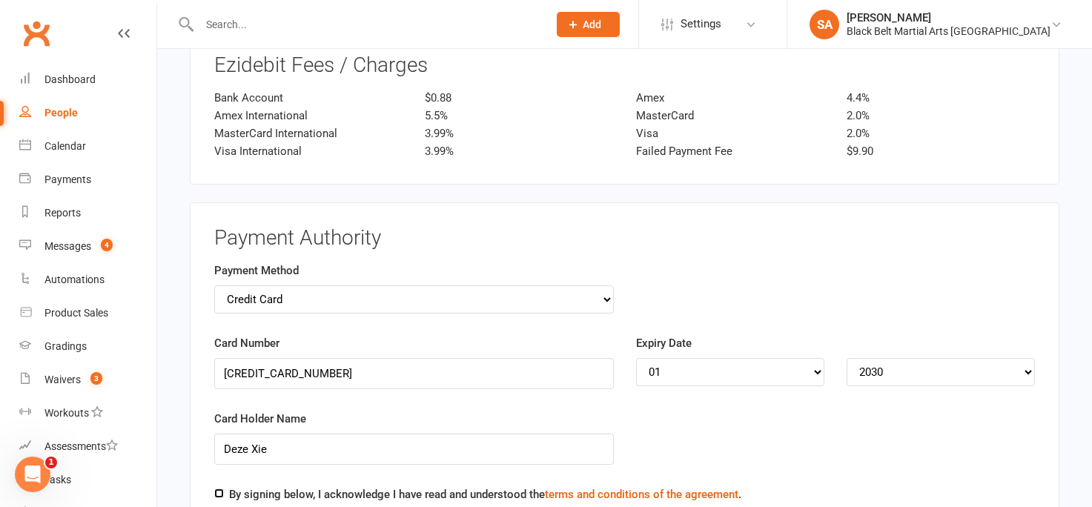
click at [218, 488] on input "By signing below, I acknowledge I have read and understood the terms and condit…" at bounding box center [219, 493] width 10 height 10
checkbox input "true"
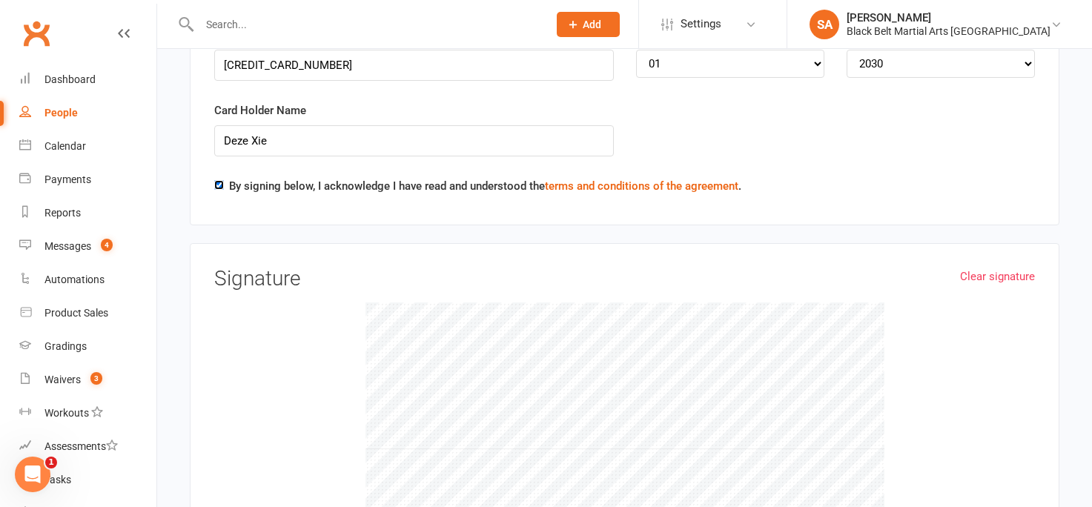
scroll to position [2393, 0]
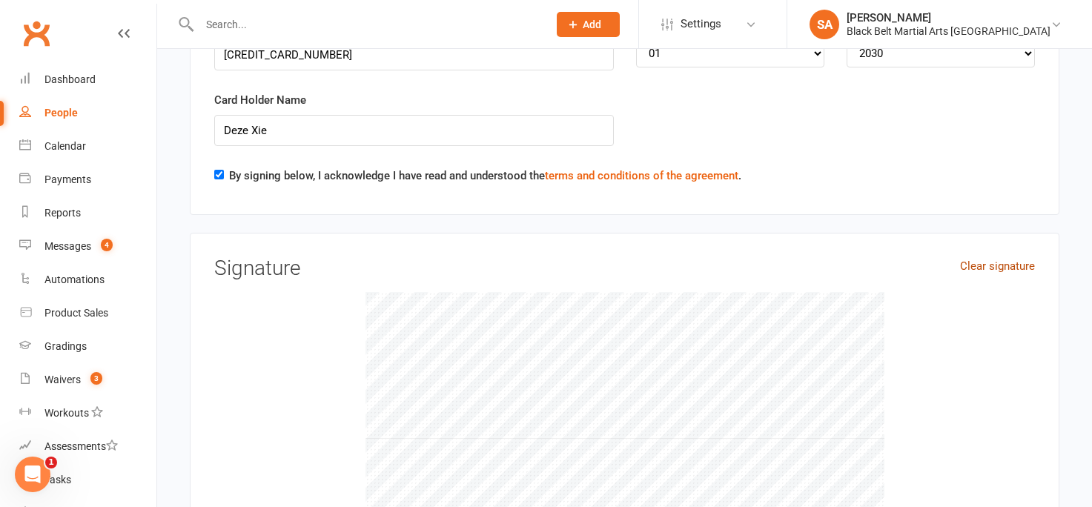
click at [967, 269] on link "Clear signature" at bounding box center [997, 266] width 75 height 18
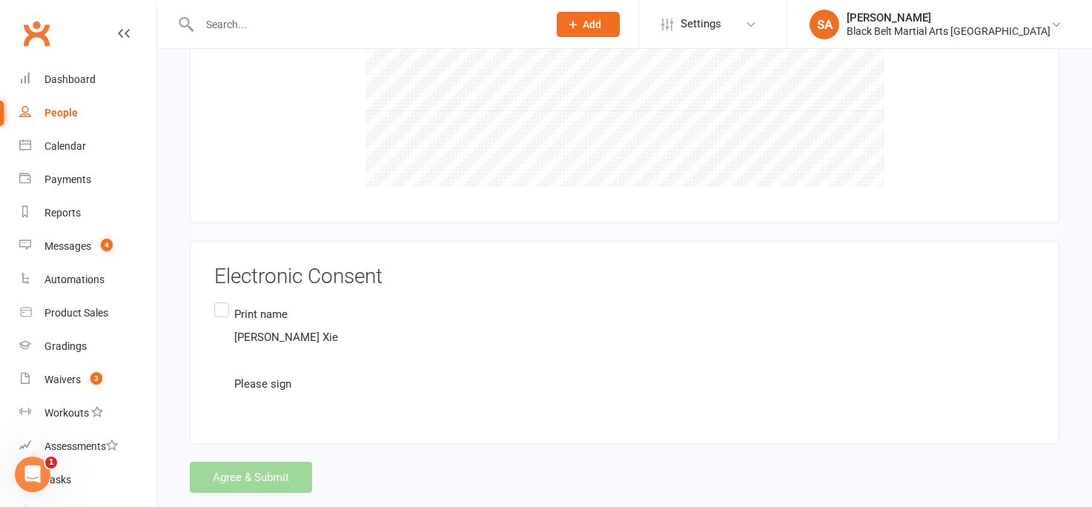
scroll to position [2721, 0]
click at [219, 309] on label "Print name [PERSON_NAME] Please sign" at bounding box center [277, 348] width 127 height 99
click at [219, 299] on input "Print name [PERSON_NAME] Please sign" at bounding box center [219, 299] width 10 height 0
click at [230, 473] on button "Agree & Submit" at bounding box center [251, 476] width 122 height 31
